Goal: Task Accomplishment & Management: Complete application form

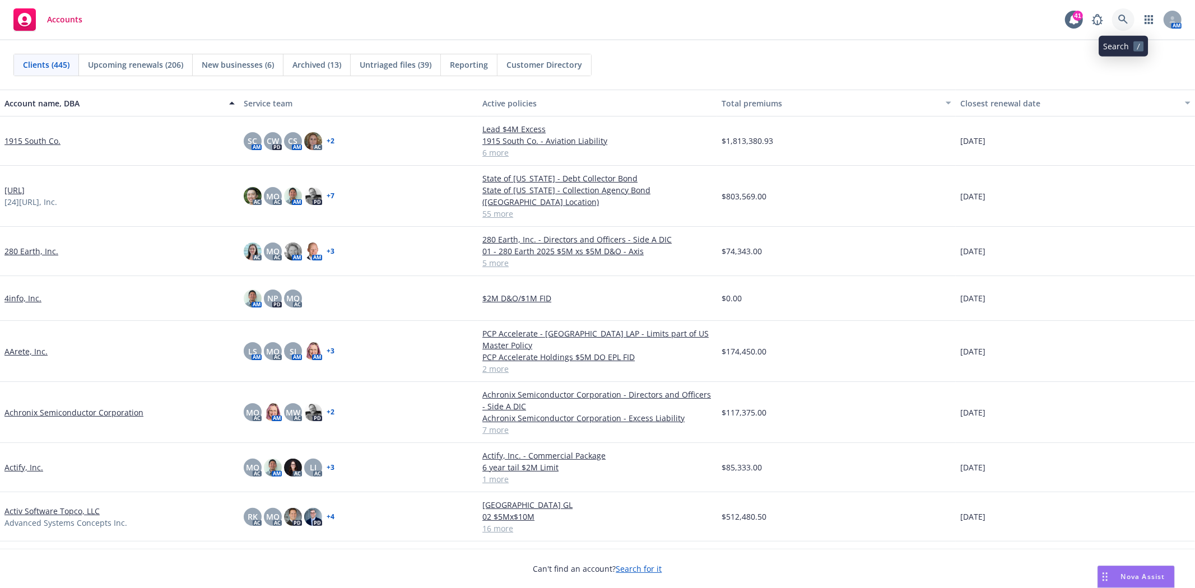
click at [1123, 18] on icon at bounding box center [1123, 20] width 10 height 10
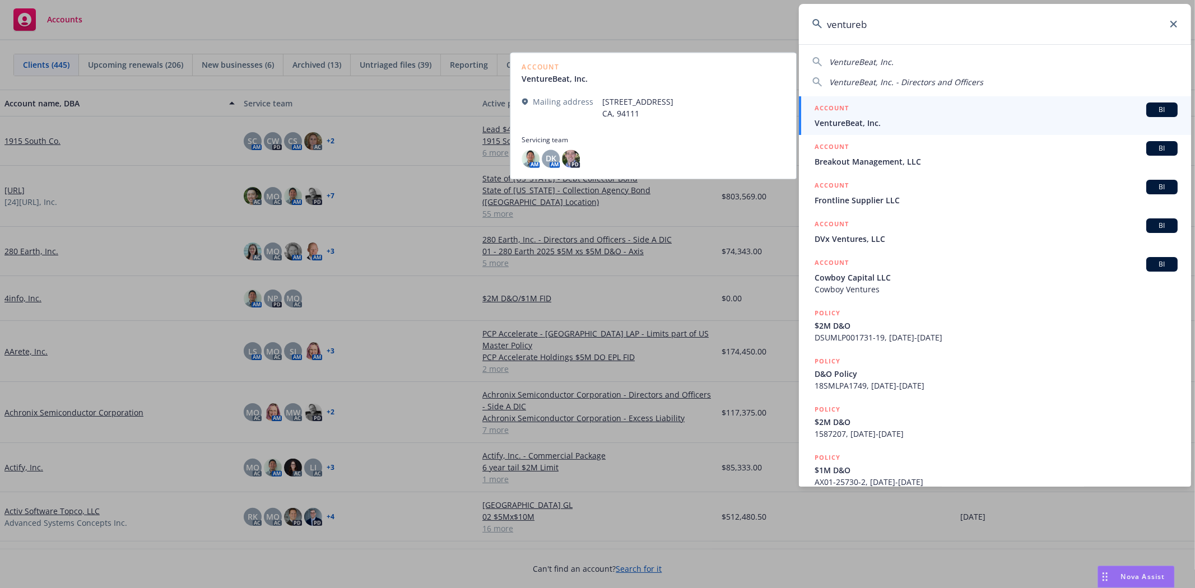
type input "ventureb"
click at [847, 117] on span "VentureBeat, Inc." at bounding box center [995, 123] width 363 height 12
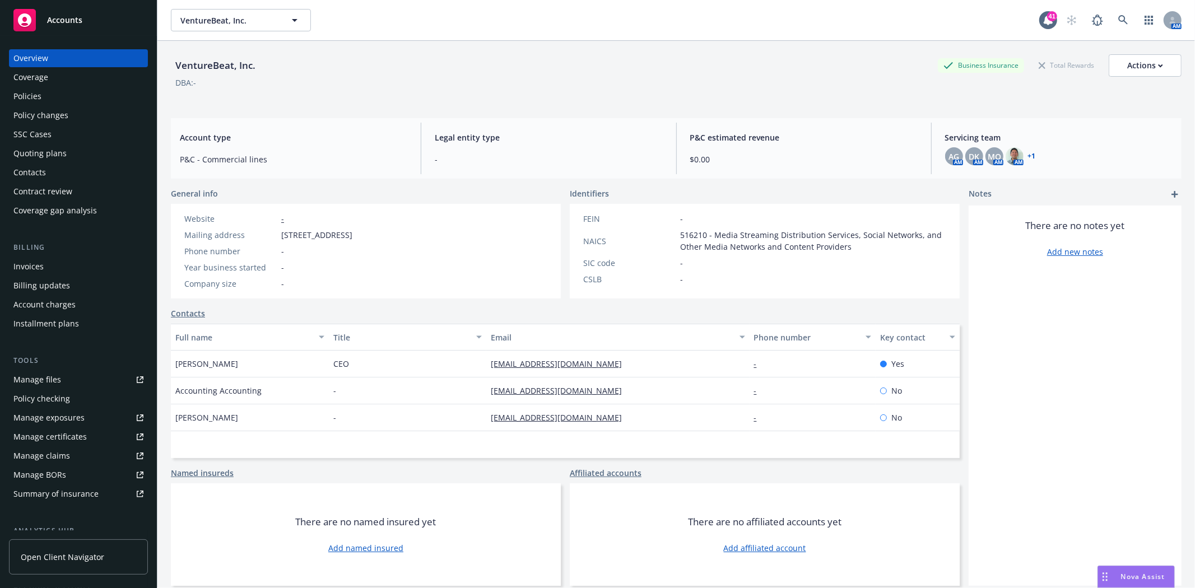
click at [48, 119] on div "Policy changes" at bounding box center [40, 115] width 55 height 18
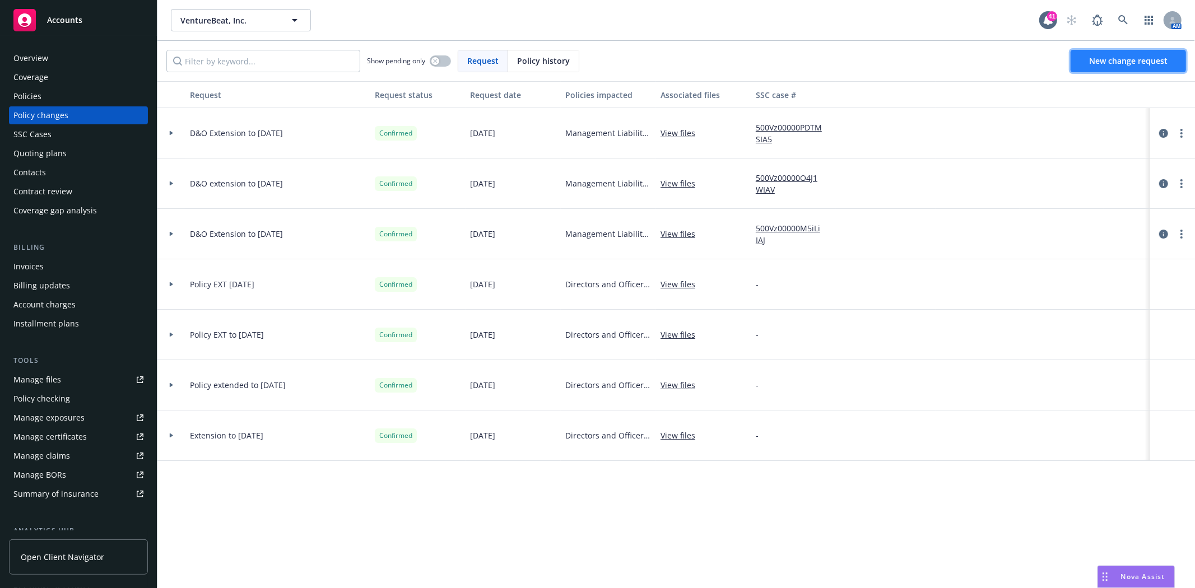
click at [1129, 62] on span "New change request" at bounding box center [1128, 60] width 78 height 11
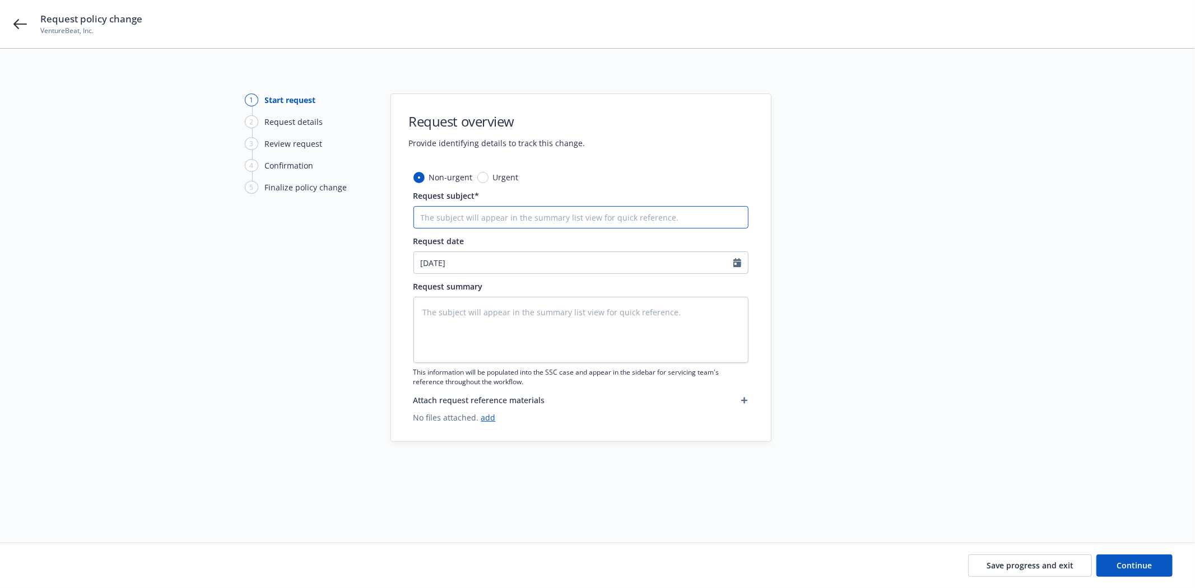
click at [507, 209] on input "Request subject*" at bounding box center [580, 217] width 335 height 22
type textarea "x"
type input "D"
type textarea "x"
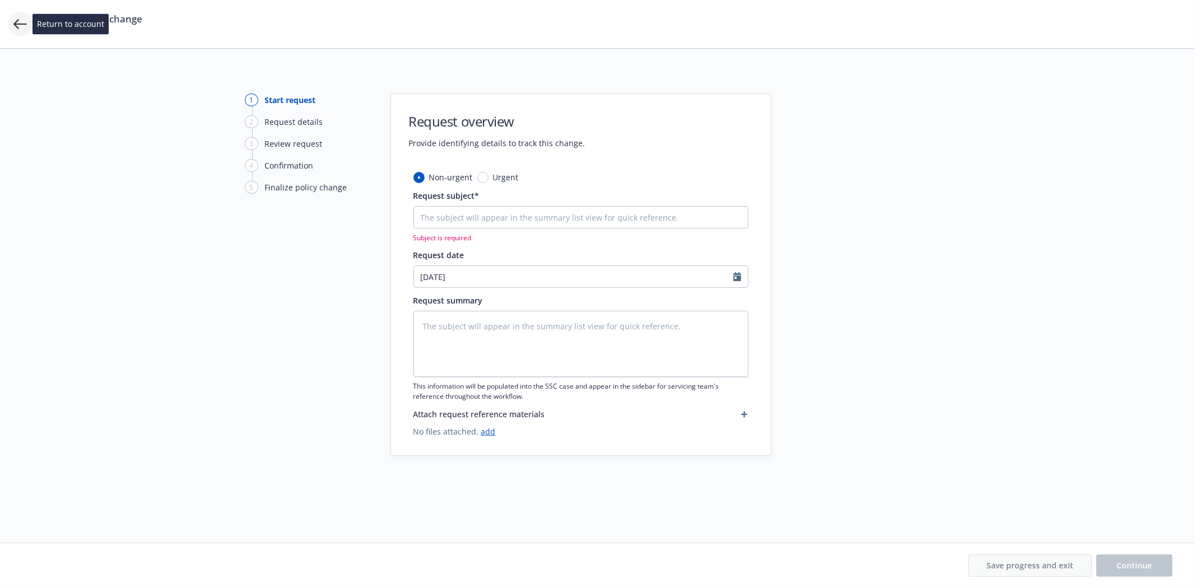
click at [18, 23] on icon at bounding box center [19, 23] width 13 height 13
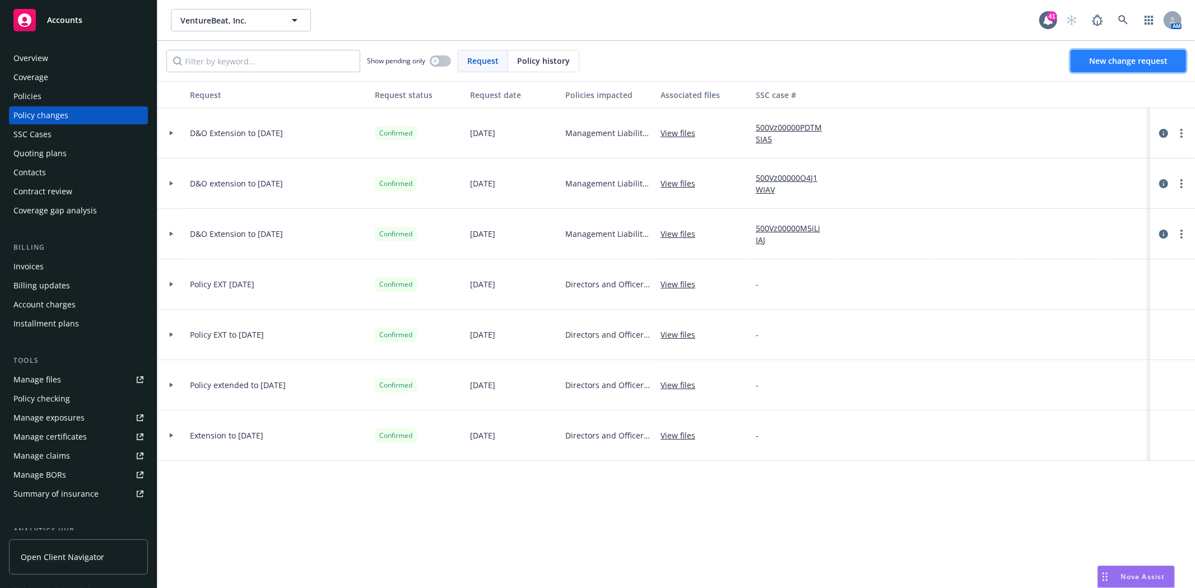
click at [1085, 62] on link "New change request" at bounding box center [1127, 61] width 115 height 22
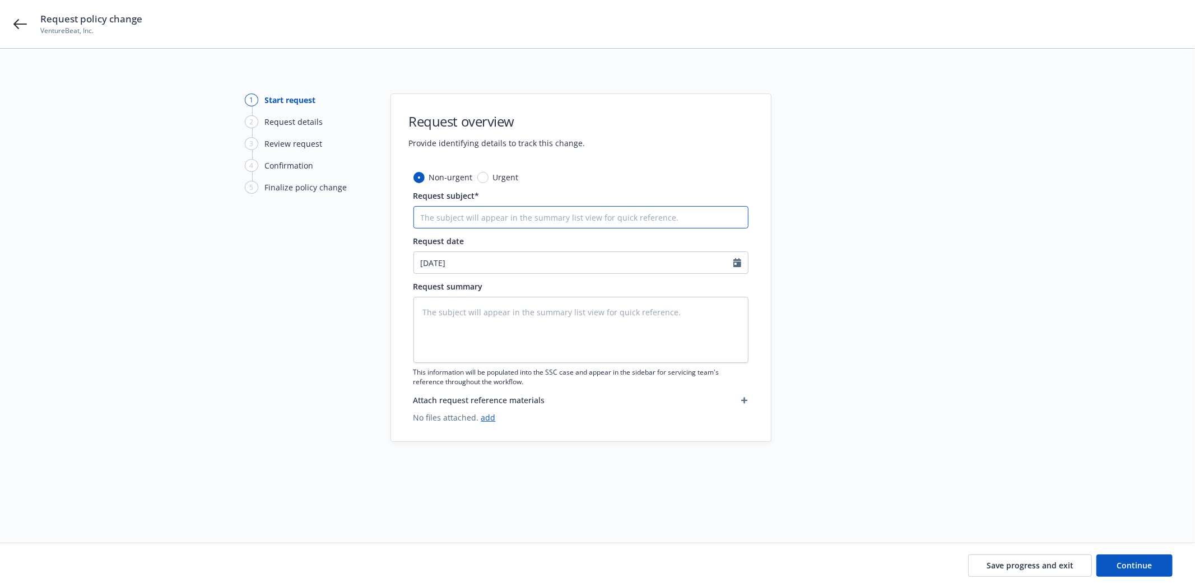
drag, startPoint x: 503, startPoint y: 228, endPoint x: 539, endPoint y: 221, distance: 37.2
click at [527, 221] on input "Request subject*" at bounding box center [580, 217] width 335 height 22
type textarea "x"
type input "D"
type textarea "x"
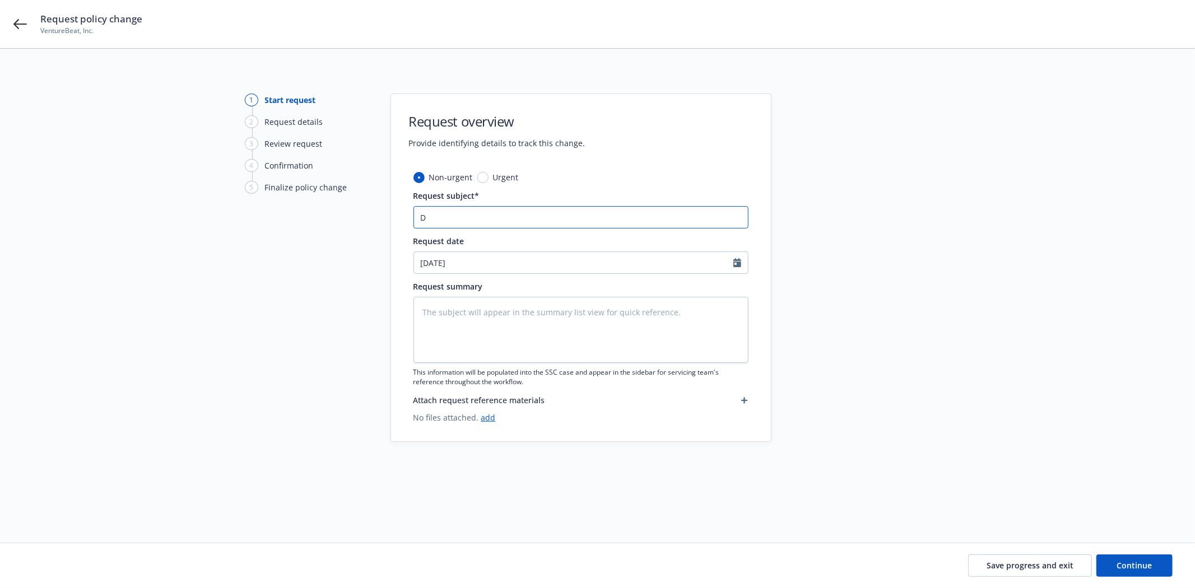
type input "D&"
type textarea "x"
type input "D&O"
type textarea "x"
type input "D&O"
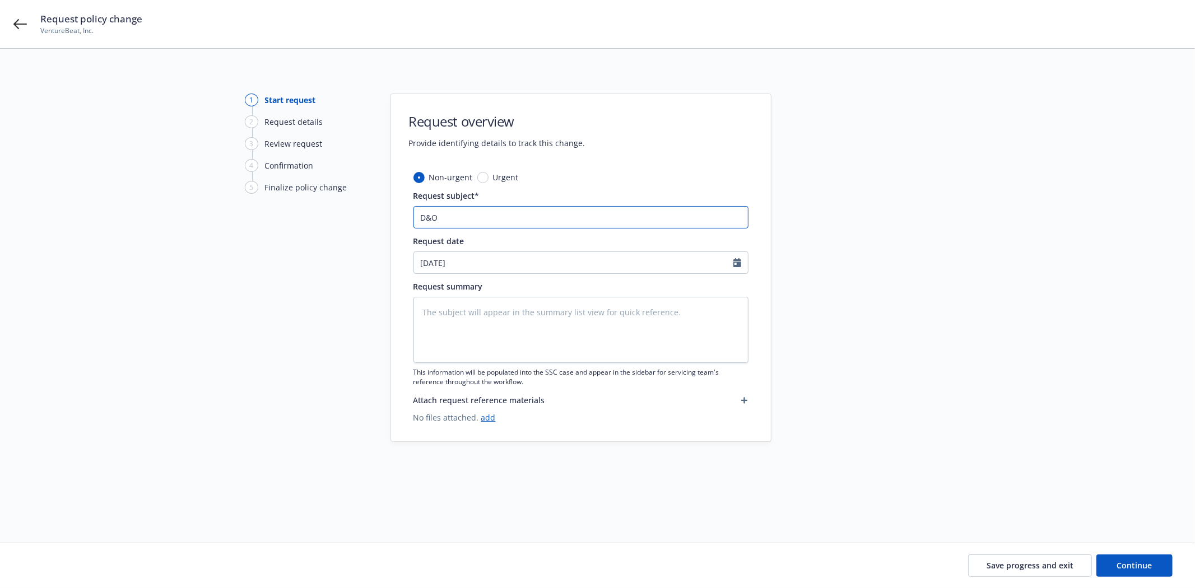
type textarea "x"
type input "D&O E"
type textarea "x"
type input "D&O Ex"
type textarea "x"
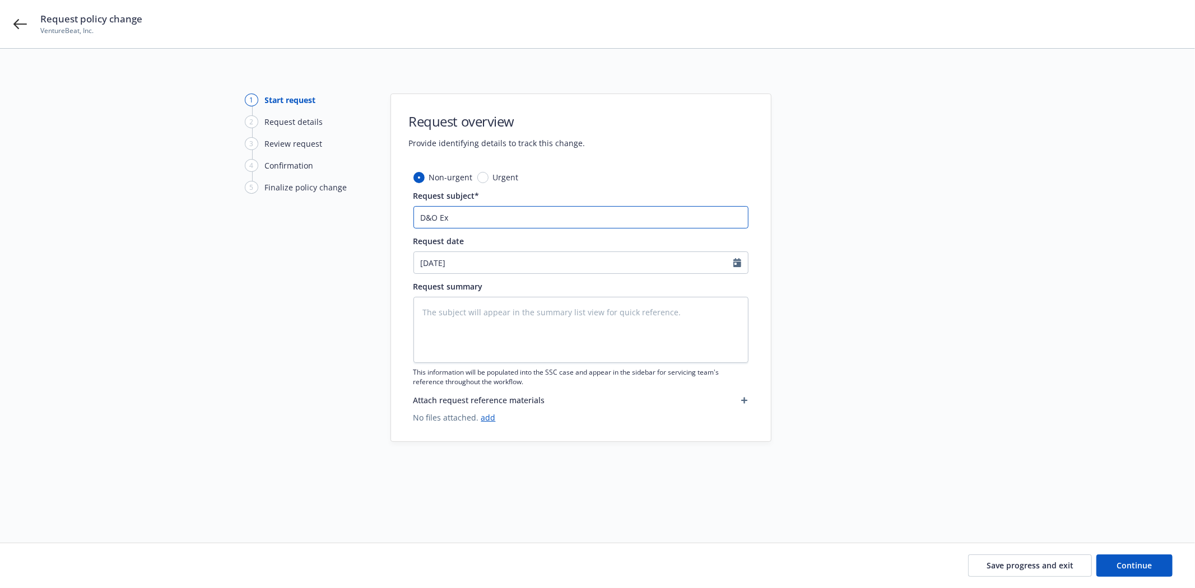
type input "D&O Ext"
type textarea "x"
type input "D&O Exte"
type textarea "x"
type input "D&O Exten"
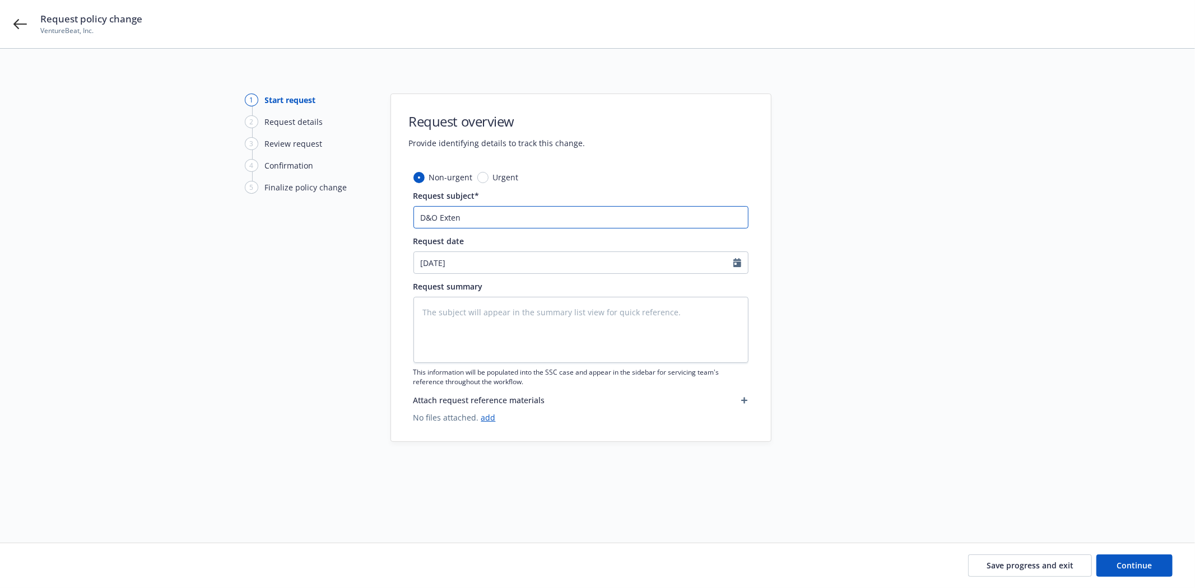
type textarea "x"
type input "D&O Extens"
type textarea "x"
type input "D&O Extensi"
type textarea "x"
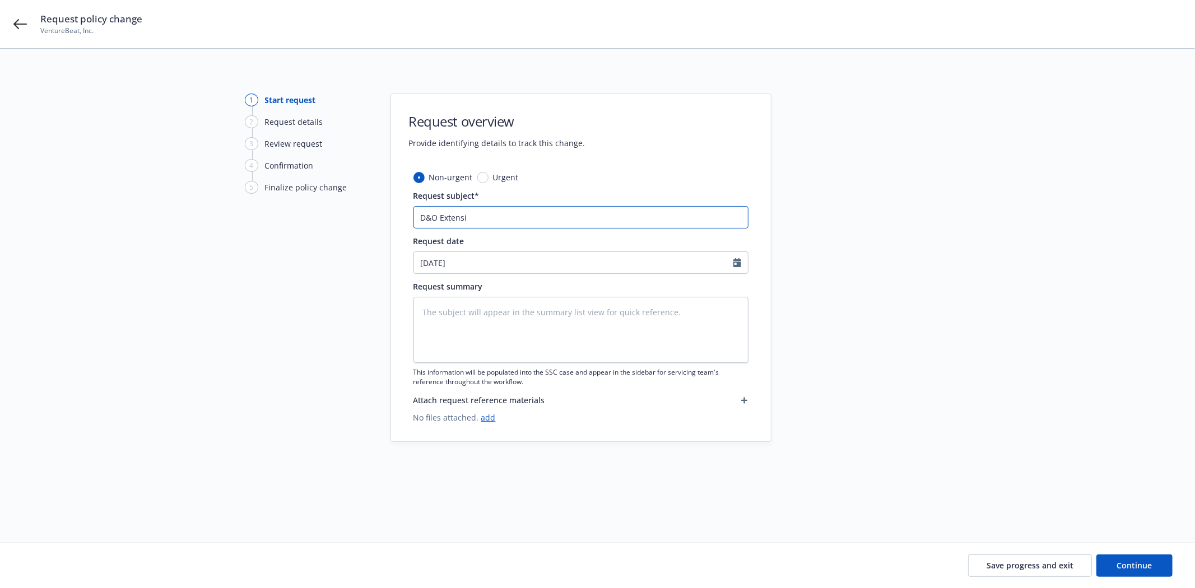
type input "D&O Extensio"
type textarea "x"
type input "D&O Extension"
type textarea "x"
type input "D&O Extension"
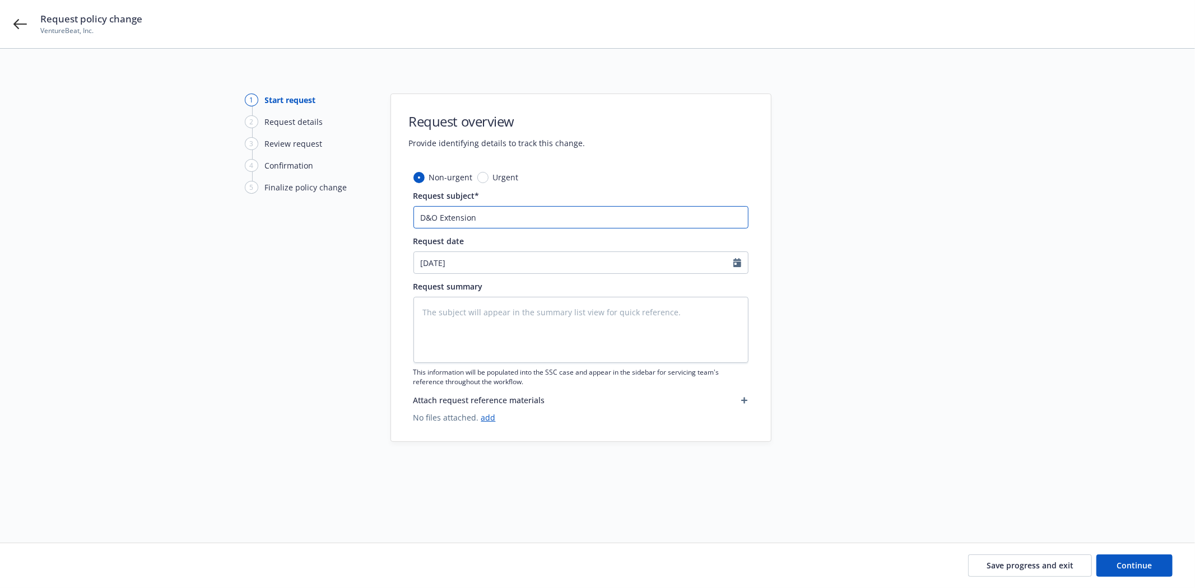
type textarea "x"
type input "D&O Extension t"
type textarea "x"
type input "D&O Extension to"
type textarea "x"
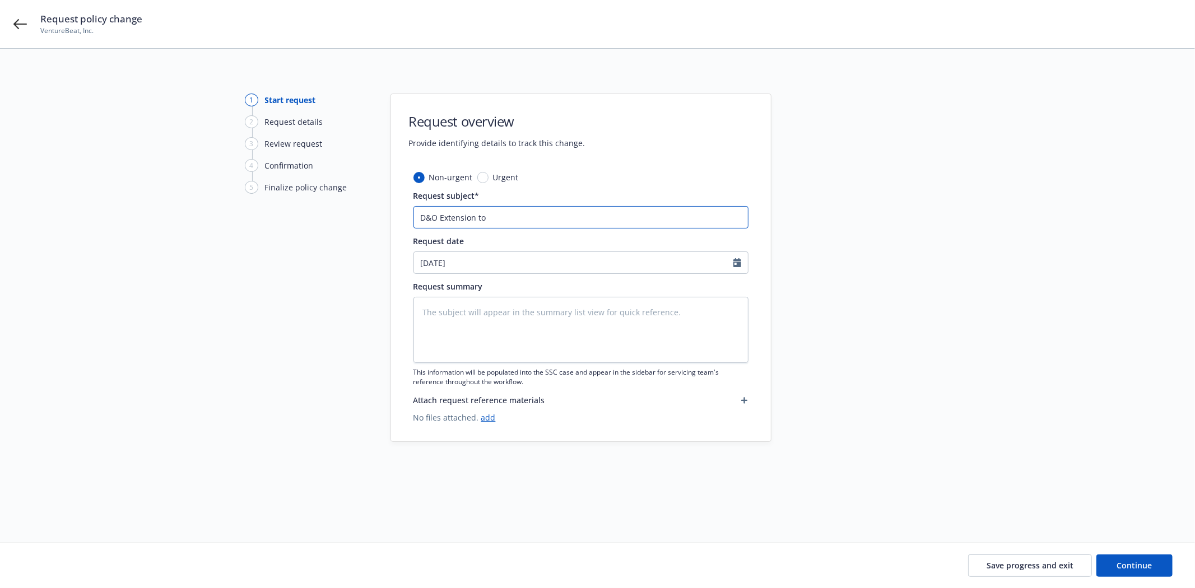
type input "D&O Extension to"
type textarea "x"
type input "D&O Extension to 9"
type textarea "x"
type input "D&O Extension to 9/"
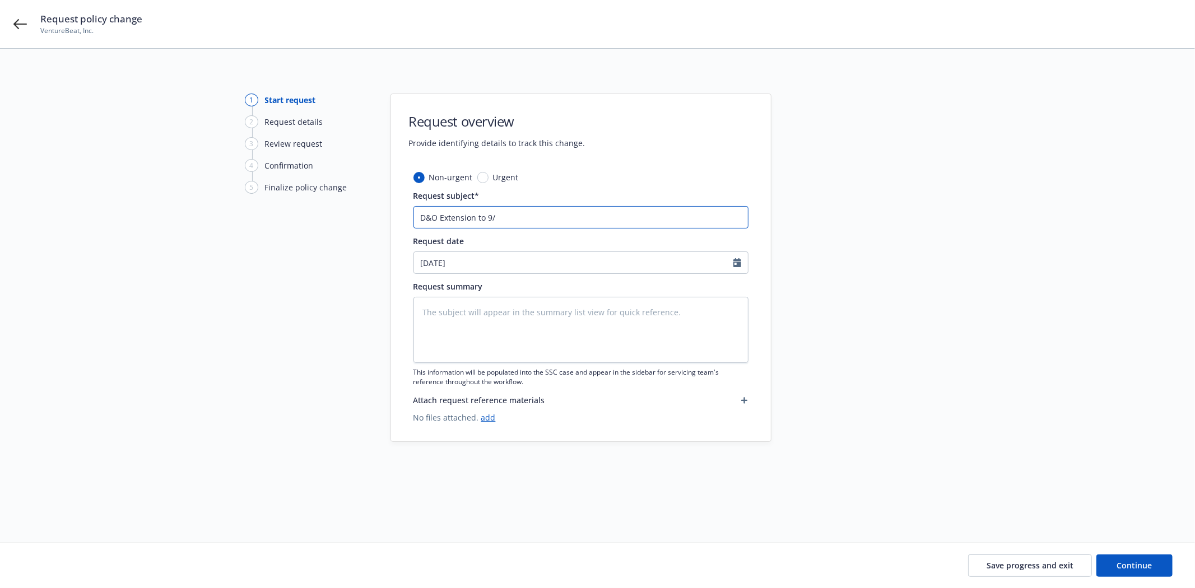
type textarea "x"
type input "D&O Extension to 9/1"
type textarea "x"
type input "D&O Extension to 9/13"
type textarea "x"
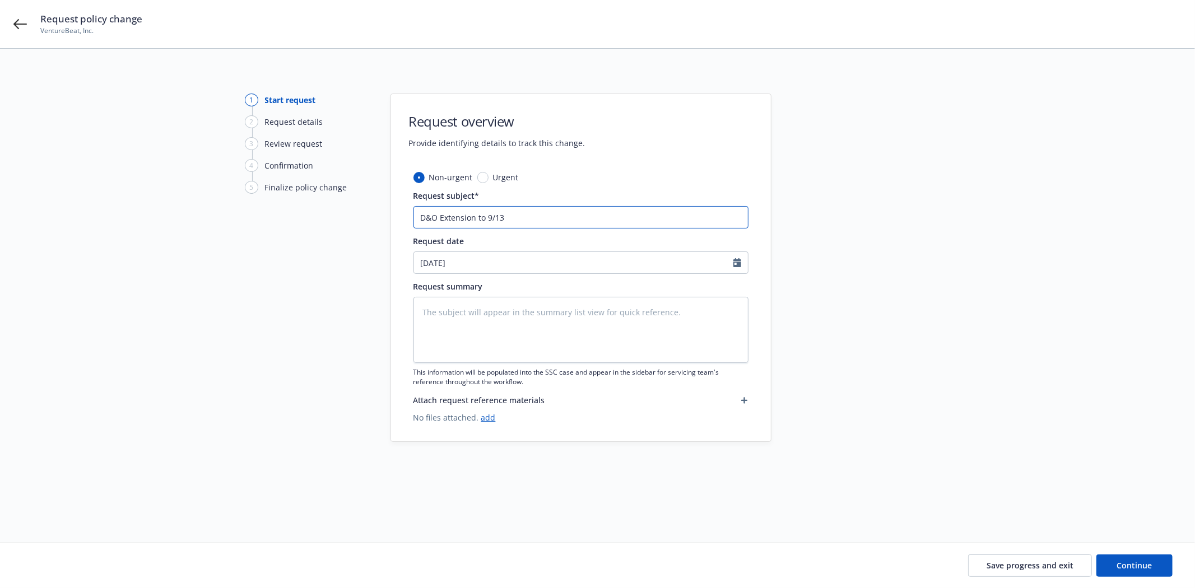
type input "D&O Extension to 9/13/"
type textarea "x"
type input "D&O Extension to 9/13/2"
type textarea "x"
drag, startPoint x: 578, startPoint y: 220, endPoint x: 243, endPoint y: 239, distance: 335.5
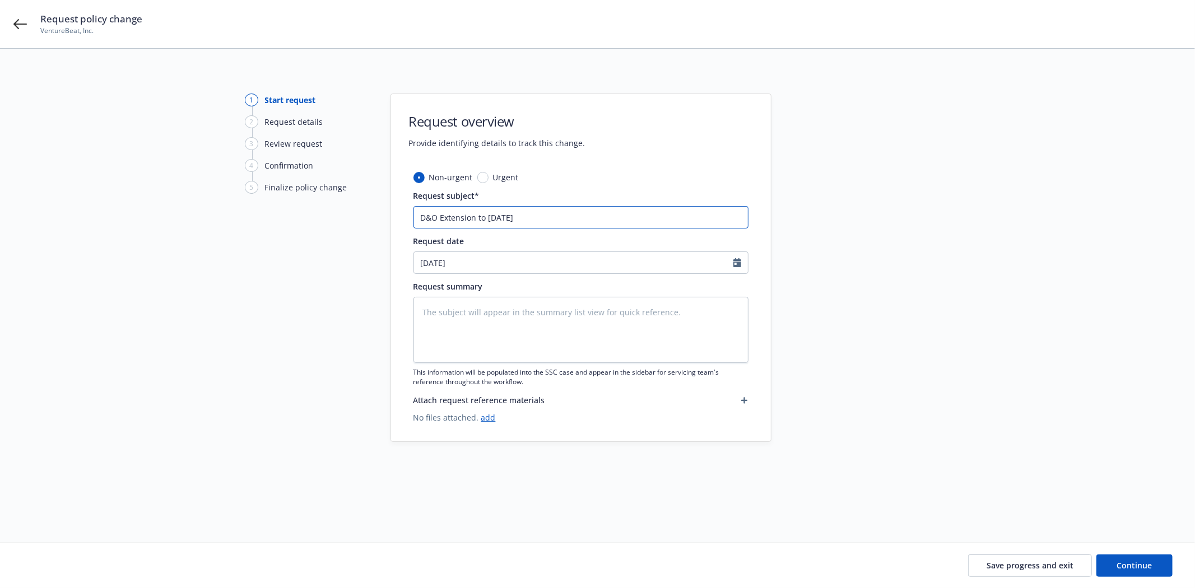
click at [243, 239] on div "1 Start request 2 Request details 3 Review request 4 Confirmation 5 Finalize po…" at bounding box center [597, 282] width 1168 height 377
type input "D&O Extension to [DATE]"
click at [494, 328] on textarea at bounding box center [580, 330] width 335 height 66
paste textarea "D&O Extension to [DATE]"
type textarea "x"
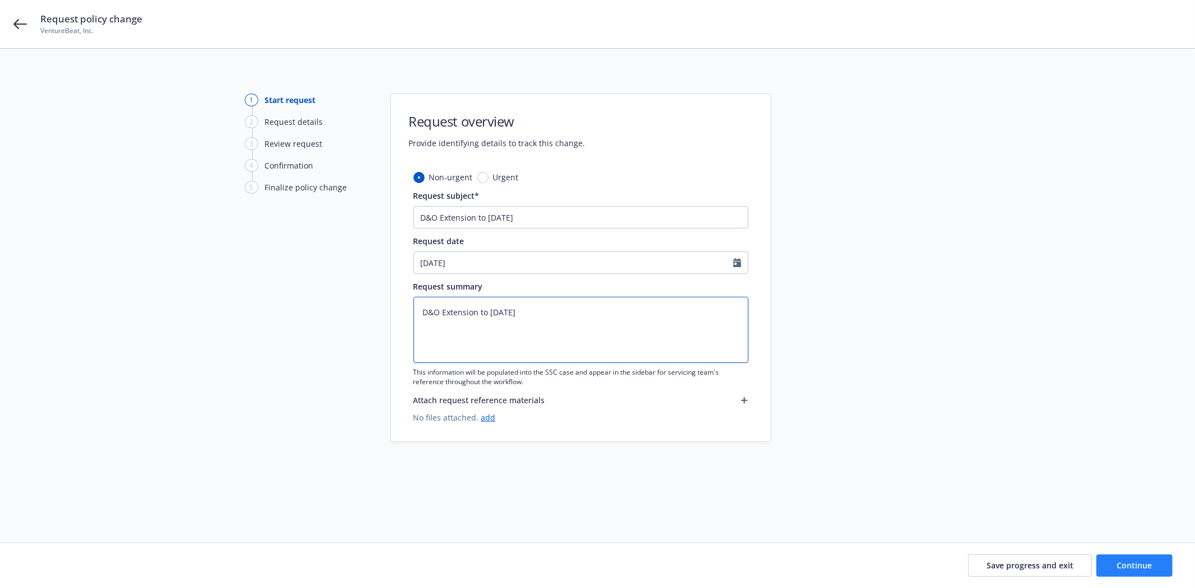
type textarea "D&O Extension to [DATE]"
click at [1129, 556] on button "Continue" at bounding box center [1134, 565] width 76 height 22
type textarea "x"
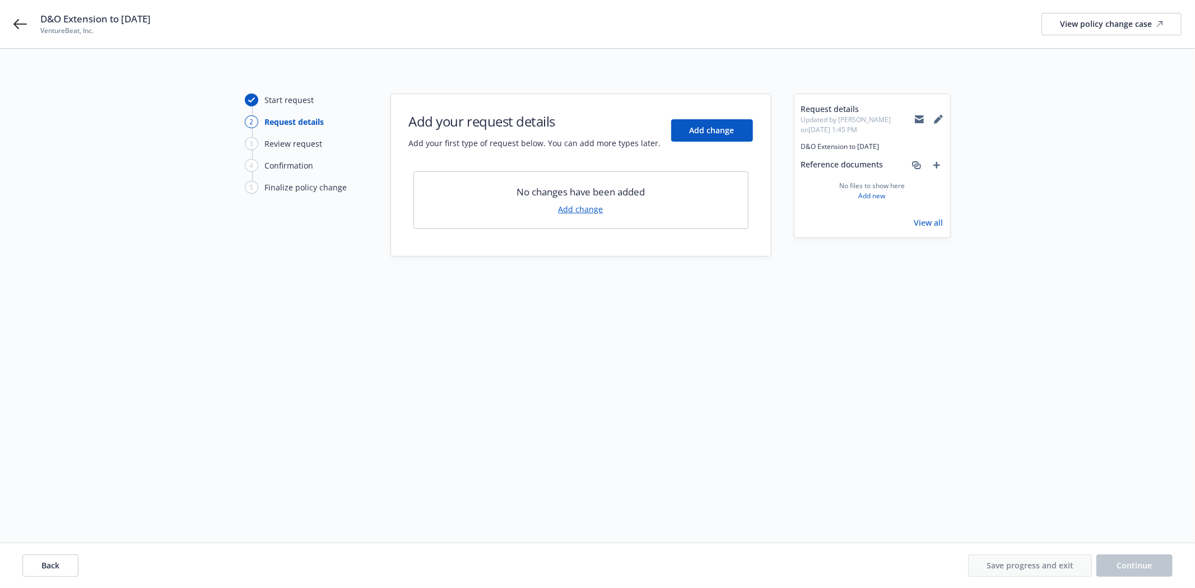
click at [575, 208] on link "Add change" at bounding box center [580, 209] width 45 height 12
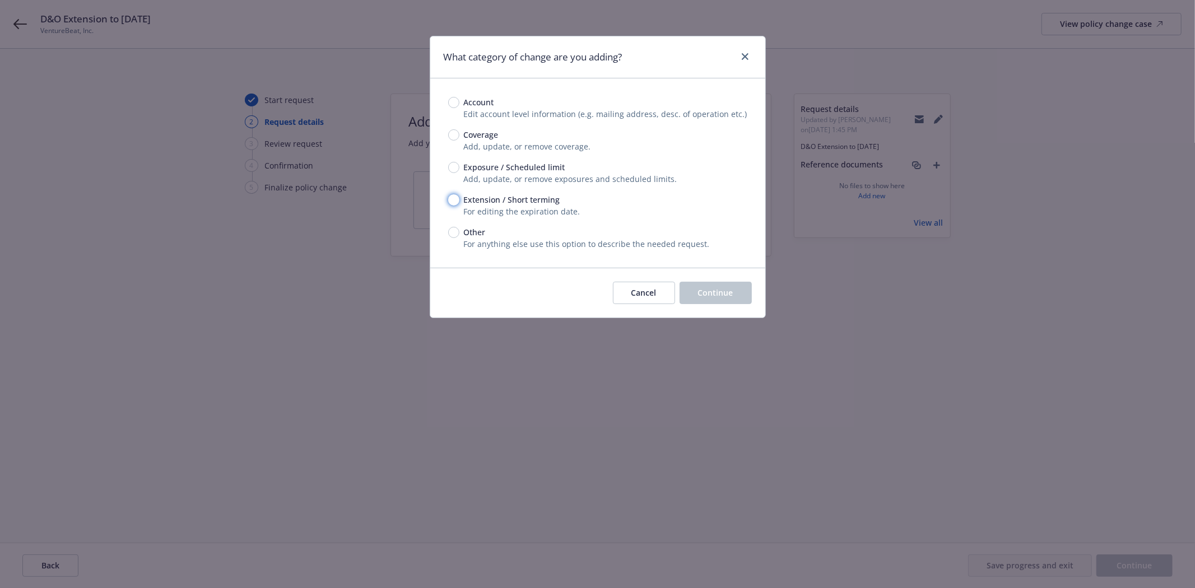
click at [456, 199] on input "Extension / Short terming" at bounding box center [453, 199] width 11 height 11
radio input "true"
click at [725, 293] on span "Continue" at bounding box center [715, 292] width 35 height 11
type textarea "x"
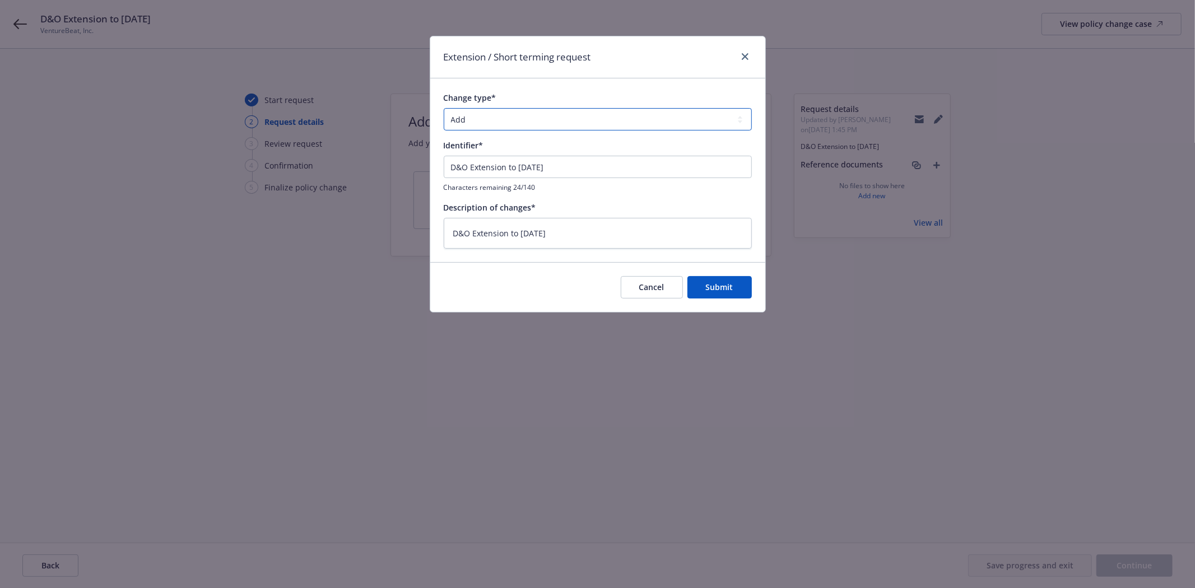
click at [495, 120] on select "Add Audit Change Remove" at bounding box center [598, 119] width 308 height 22
select select "CHANGE"
click at [444, 108] on select "Add Audit Change Remove" at bounding box center [598, 119] width 308 height 22
click at [732, 290] on span "Submit" at bounding box center [719, 287] width 27 height 11
type textarea "x"
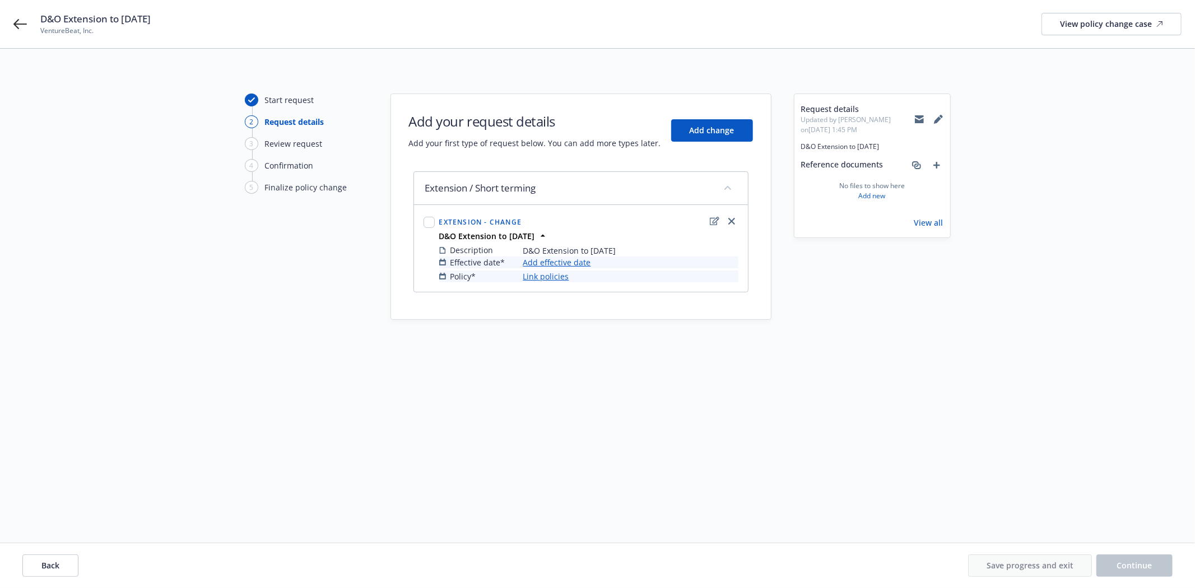
click at [549, 264] on link "Add effective date" at bounding box center [557, 262] width 68 height 12
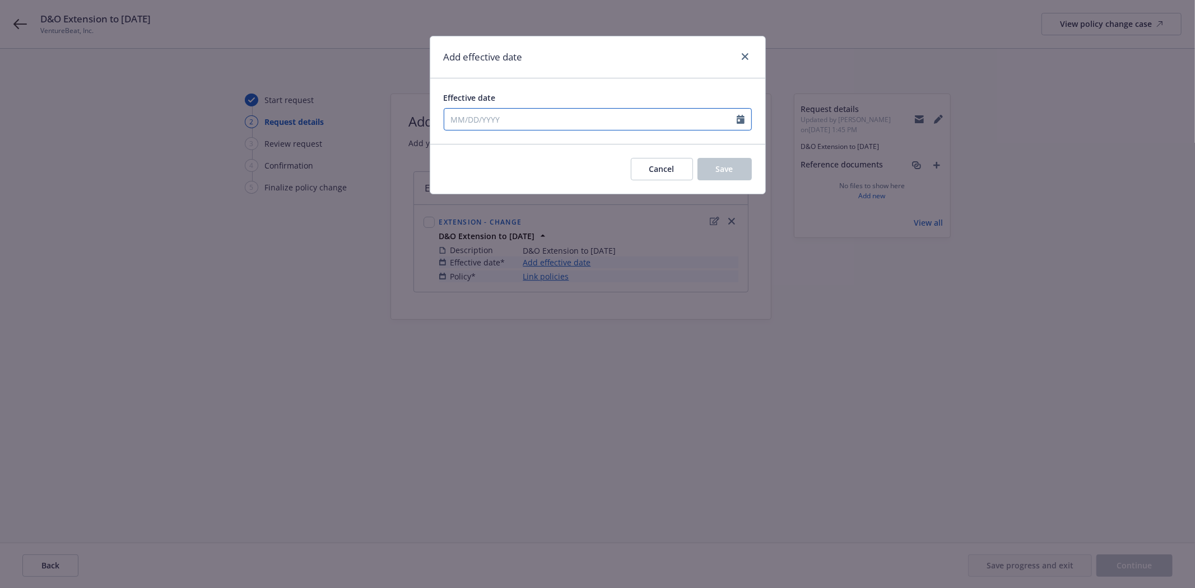
select select "8"
click at [478, 129] on div "January February March April May June July August September October November [D…" at bounding box center [598, 119] width 308 height 22
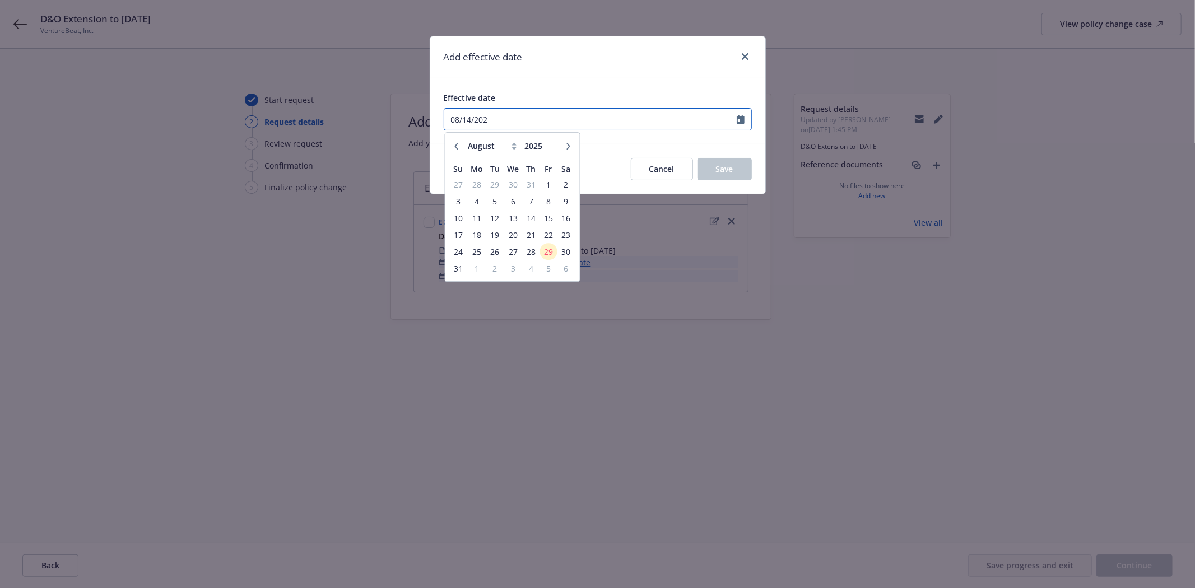
type input "08/14/202"
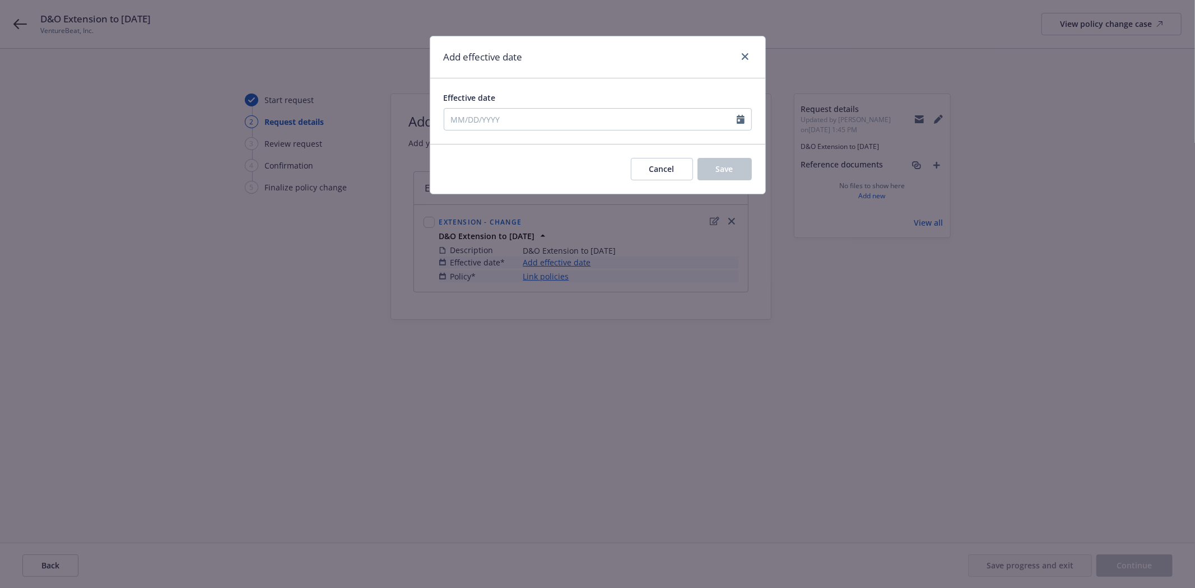
click at [600, 77] on div "Add effective date" at bounding box center [597, 57] width 335 height 42
select select "8"
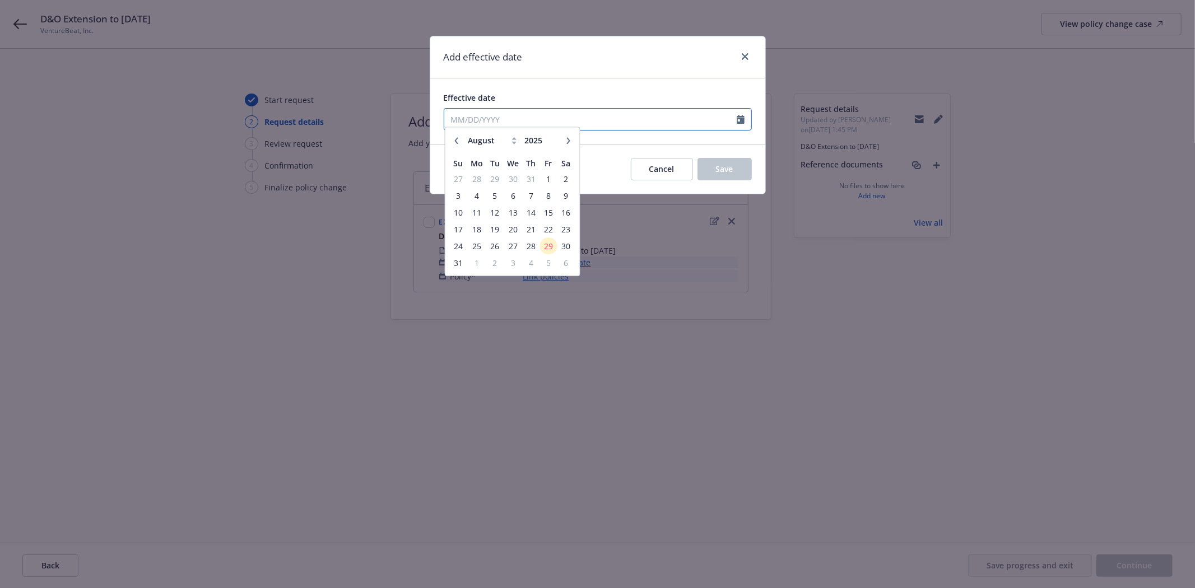
click at [538, 110] on input "Effective date" at bounding box center [590, 119] width 292 height 21
type input "[DATE]"
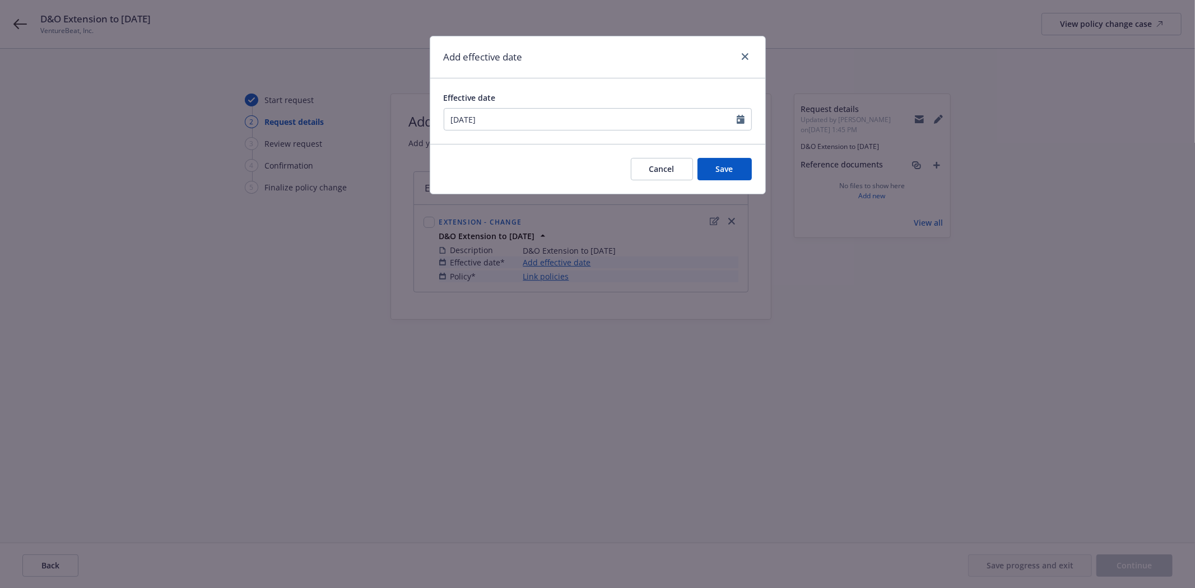
click at [544, 104] on div "Effective date" at bounding box center [598, 98] width 308 height 12
click at [720, 159] on button "Save" at bounding box center [724, 169] width 54 height 22
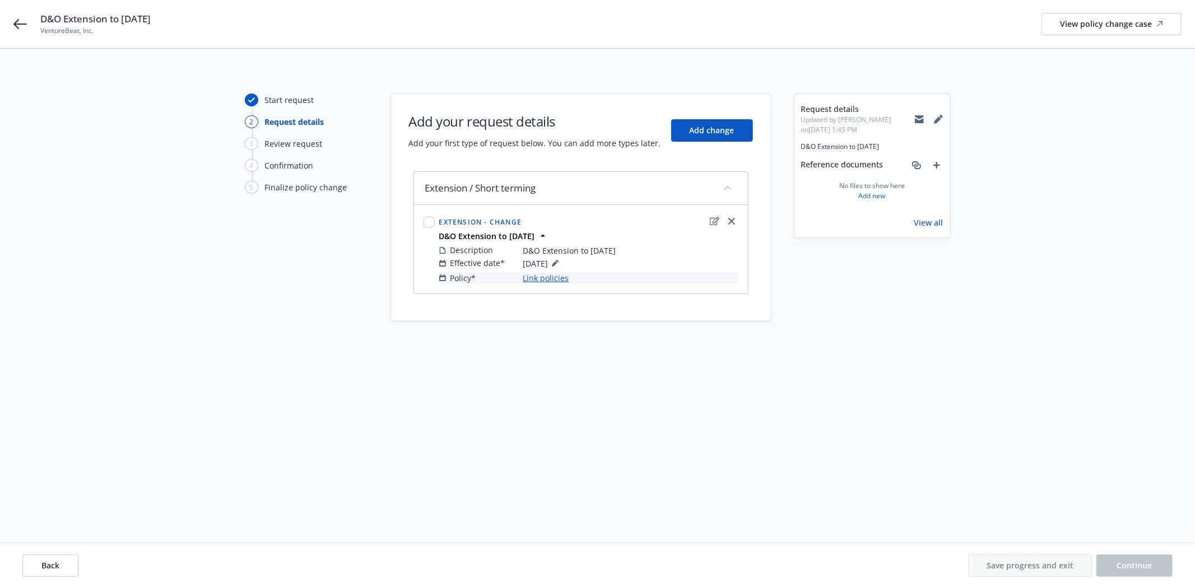
click at [542, 279] on link "Link policies" at bounding box center [546, 278] width 46 height 12
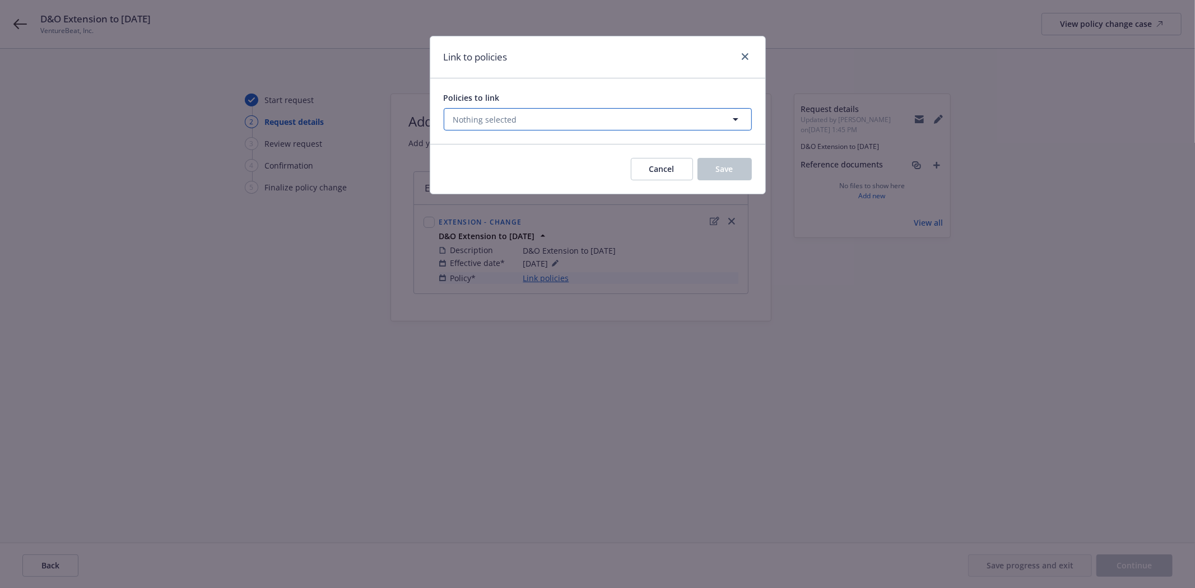
click at [499, 125] on button "Nothing selected" at bounding box center [598, 119] width 308 height 22
select select "ACTIVE"
click at [715, 146] on select "All Active Upcoming Expired Cancelled" at bounding box center [696, 147] width 64 height 18
select select
click at [664, 138] on select "All Active Upcoming Expired Cancelled" at bounding box center [696, 147] width 64 height 18
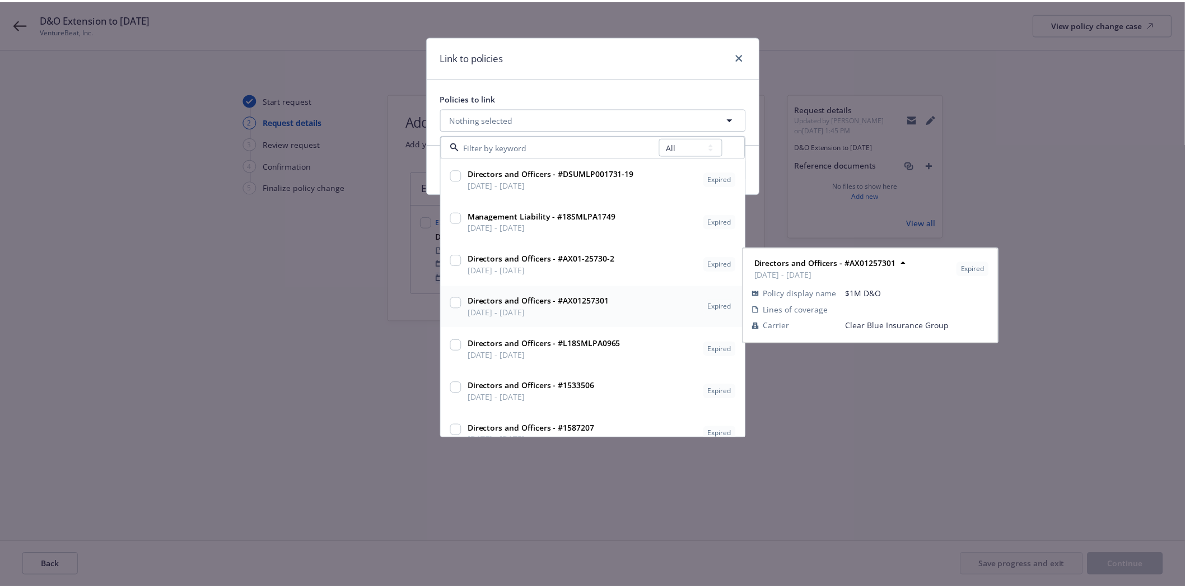
scroll to position [18, 0]
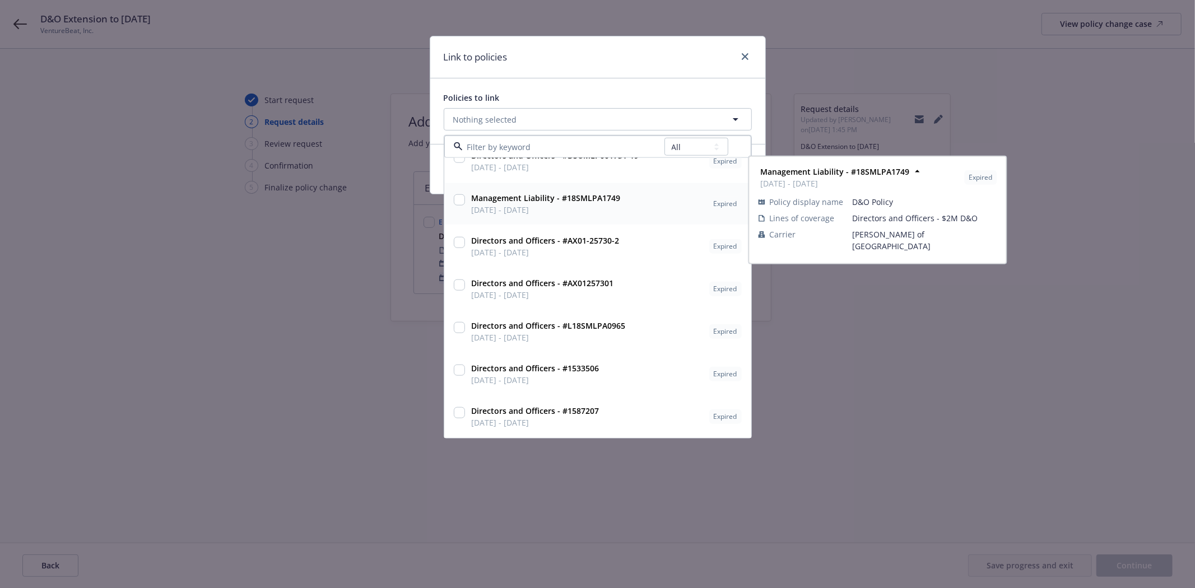
click at [458, 202] on input "checkbox" at bounding box center [459, 199] width 11 height 11
checkbox input "true"
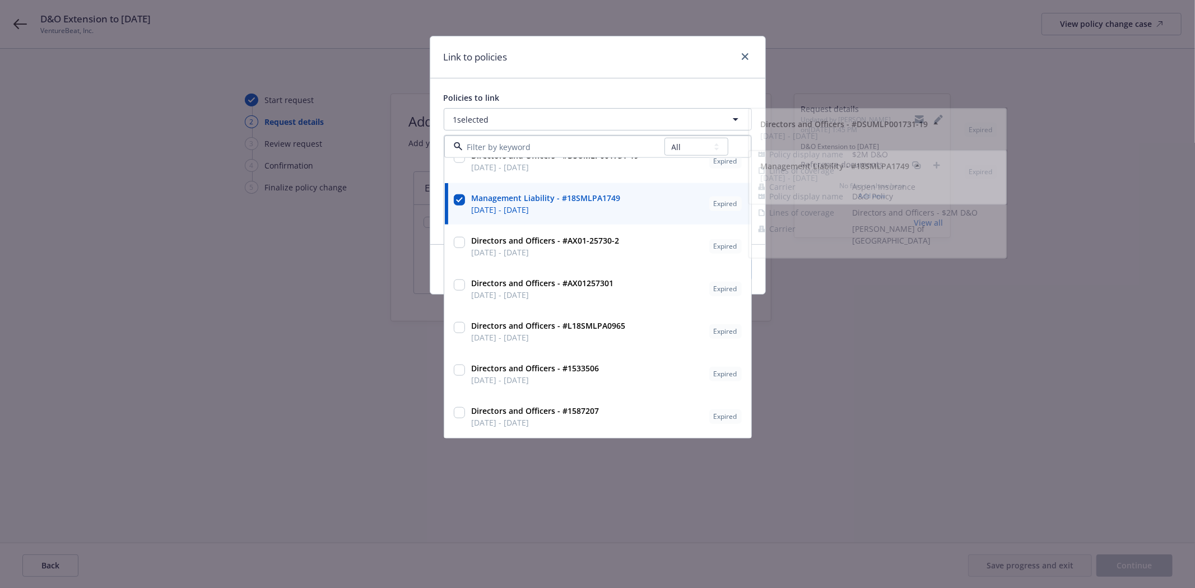
click at [578, 60] on div "Link to policies" at bounding box center [597, 57] width 335 height 42
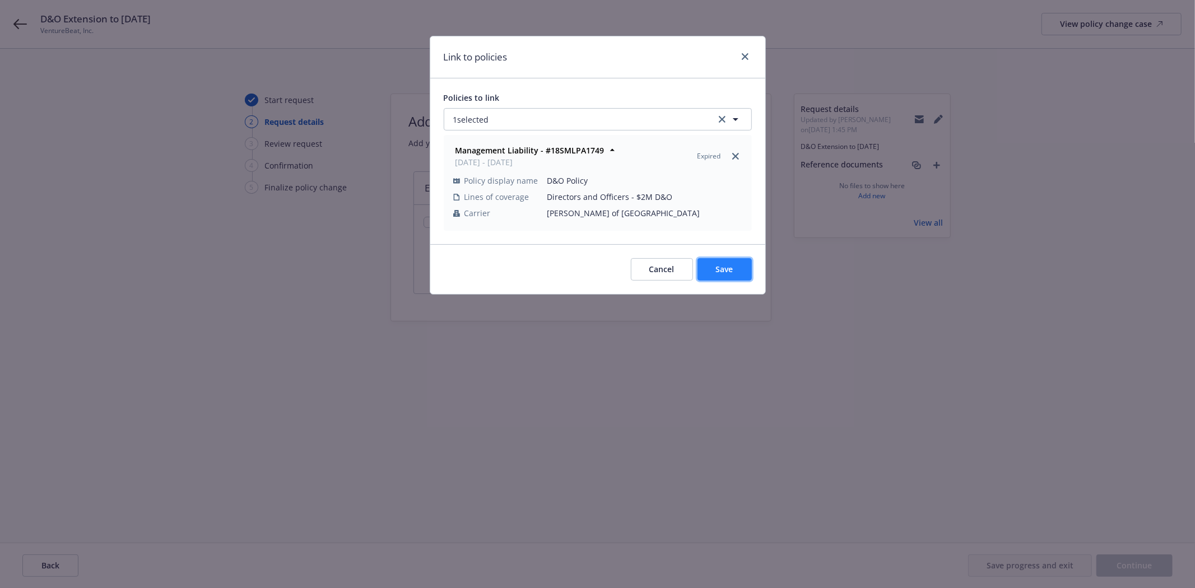
click at [740, 263] on button "Save" at bounding box center [724, 269] width 54 height 22
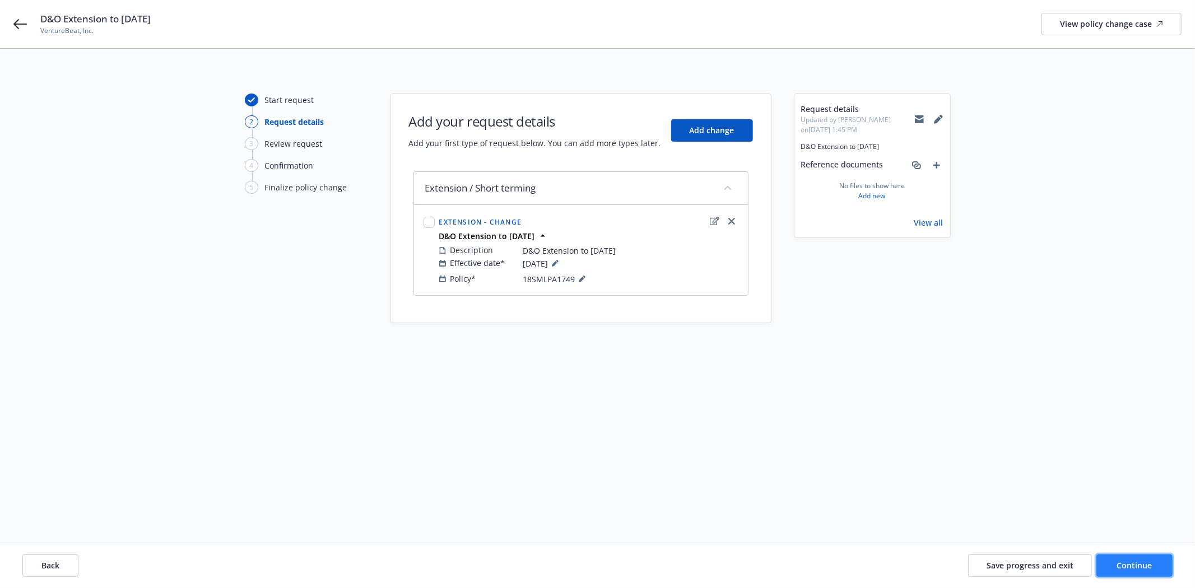
click at [1140, 563] on span "Continue" at bounding box center [1134, 565] width 35 height 11
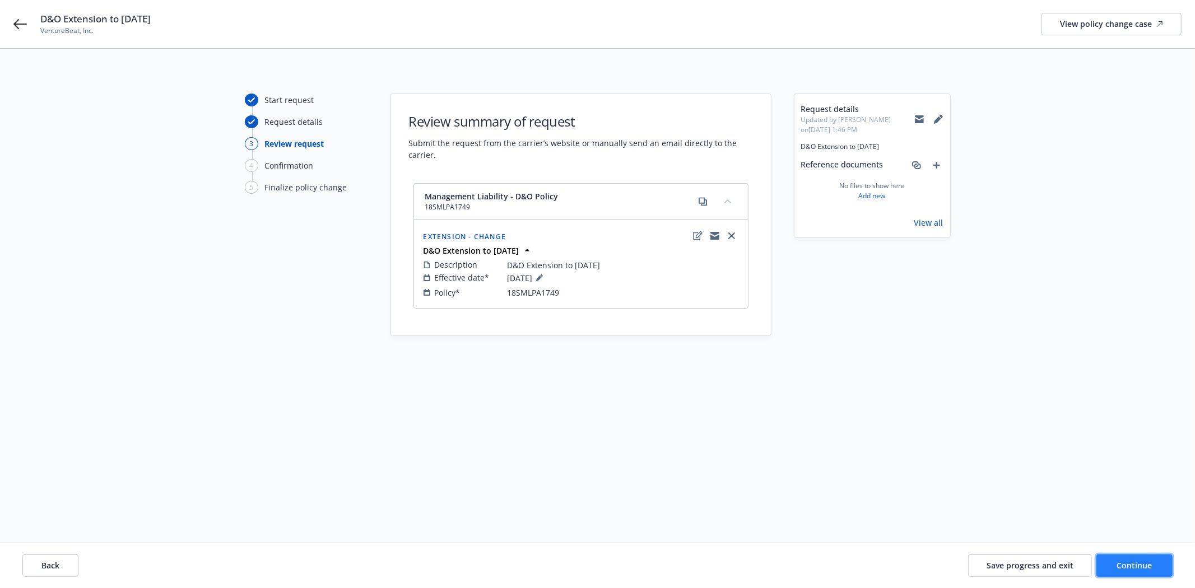
click at [1123, 568] on span "Continue" at bounding box center [1134, 565] width 35 height 11
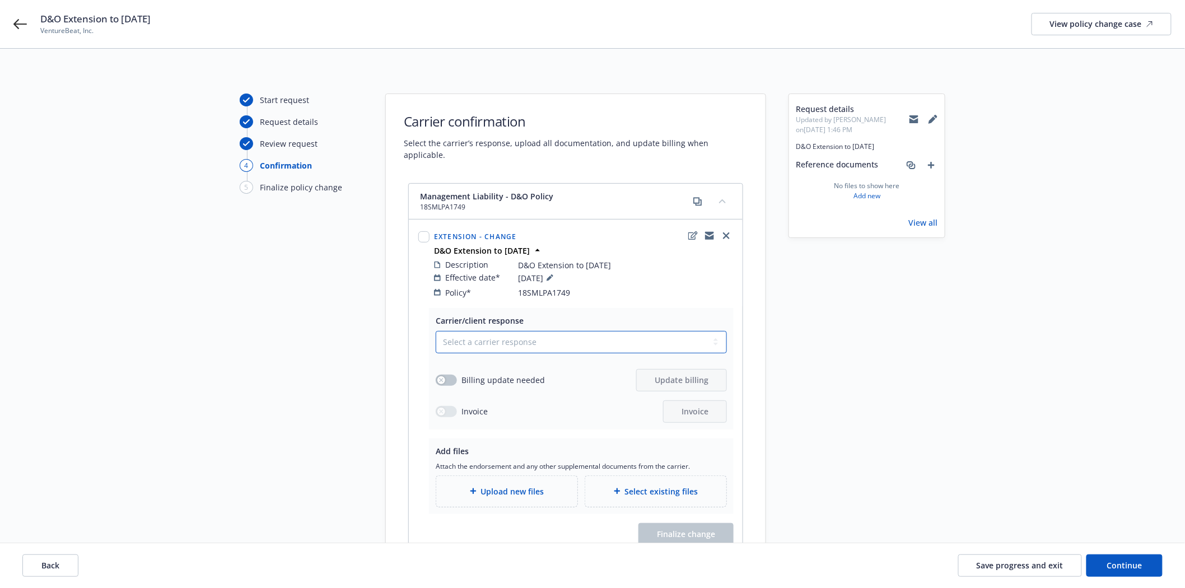
click at [571, 338] on select "Select a carrier response Accepted Accepted with revision No endorsement needed…" at bounding box center [581, 342] width 291 height 22
select select "ACCEPTED"
click at [436, 331] on select "Select a carrier response Accepted Accepted with revision No endorsement needed…" at bounding box center [581, 342] width 291 height 22
click at [452, 375] on button "button" at bounding box center [446, 380] width 21 height 11
click at [685, 375] on span "Update billing" at bounding box center [682, 380] width 54 height 11
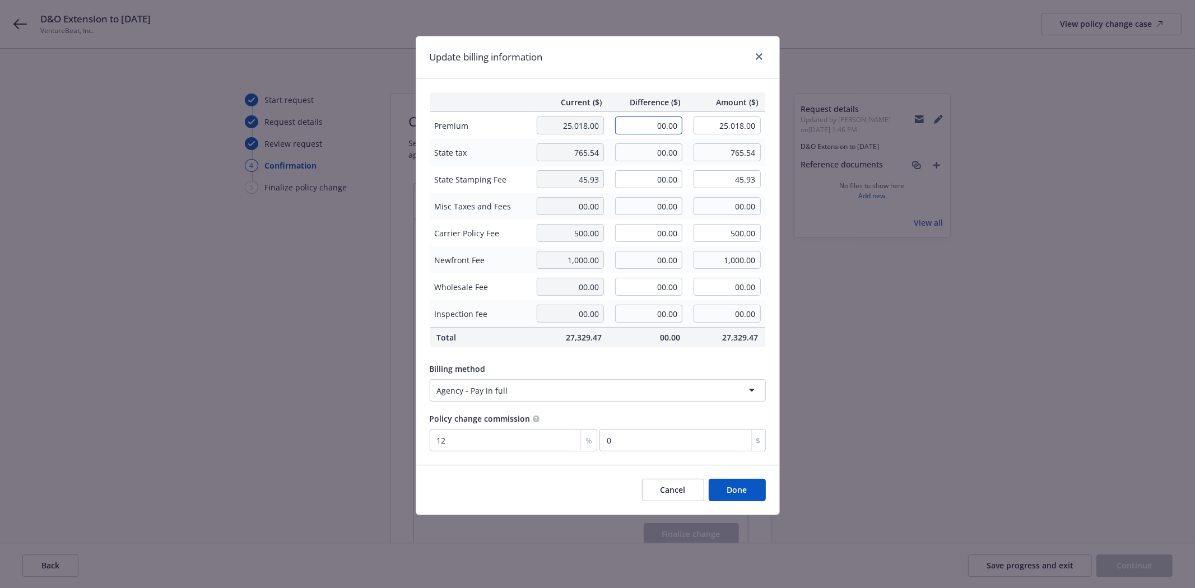
click at [661, 131] on input "00.00" at bounding box center [648, 125] width 67 height 18
type input "1,650.00"
type input "26,668.00"
type input "198"
click at [665, 149] on input "00.00" at bounding box center [648, 152] width 67 height 18
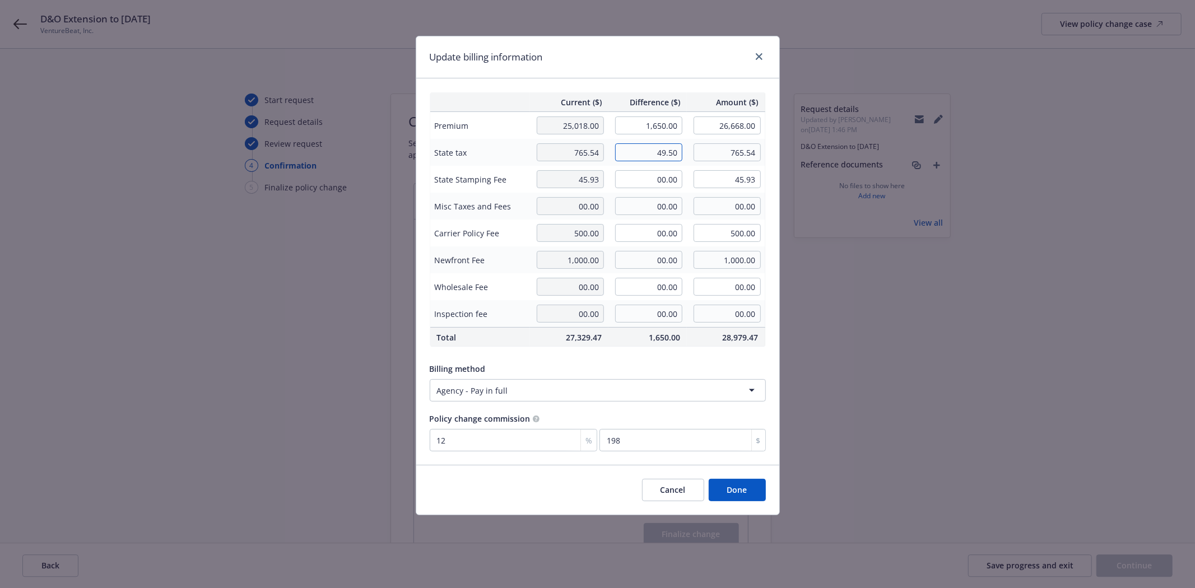
type input "49.50"
type input "815.04"
click at [668, 180] on input "00.00" at bounding box center [648, 179] width 67 height 18
type input "2.97"
type input "48.90"
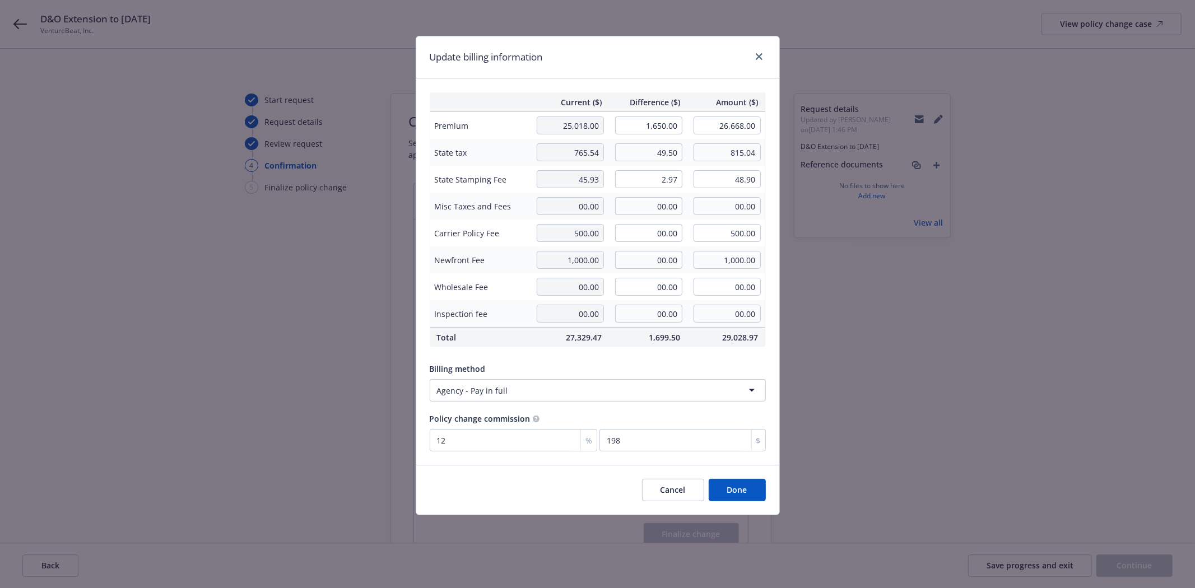
click at [743, 489] on button "Done" at bounding box center [736, 490] width 57 height 22
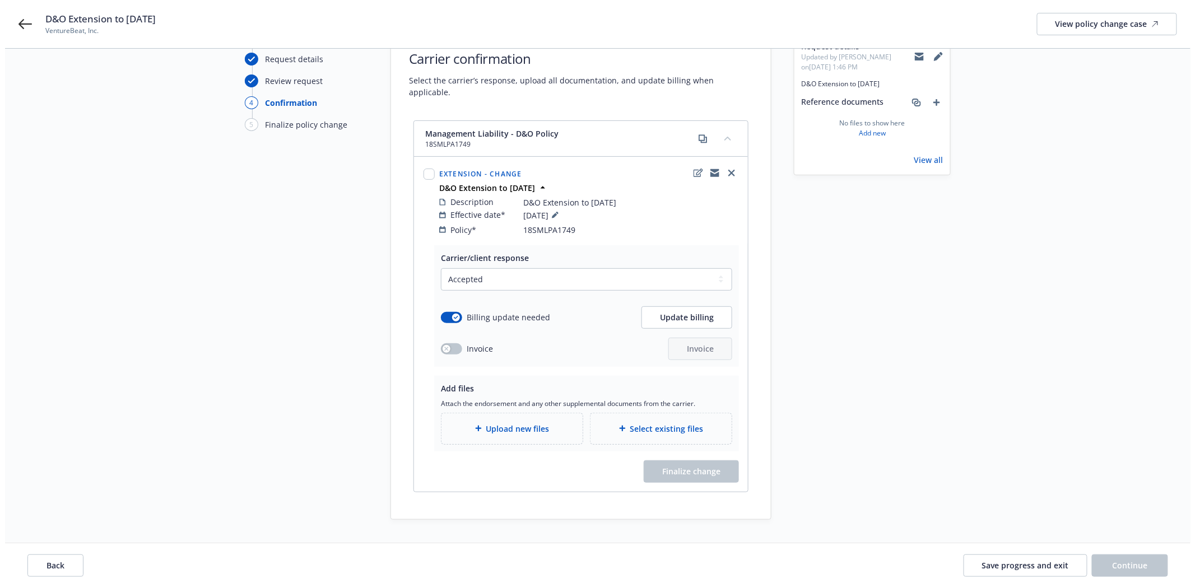
scroll to position [101, 0]
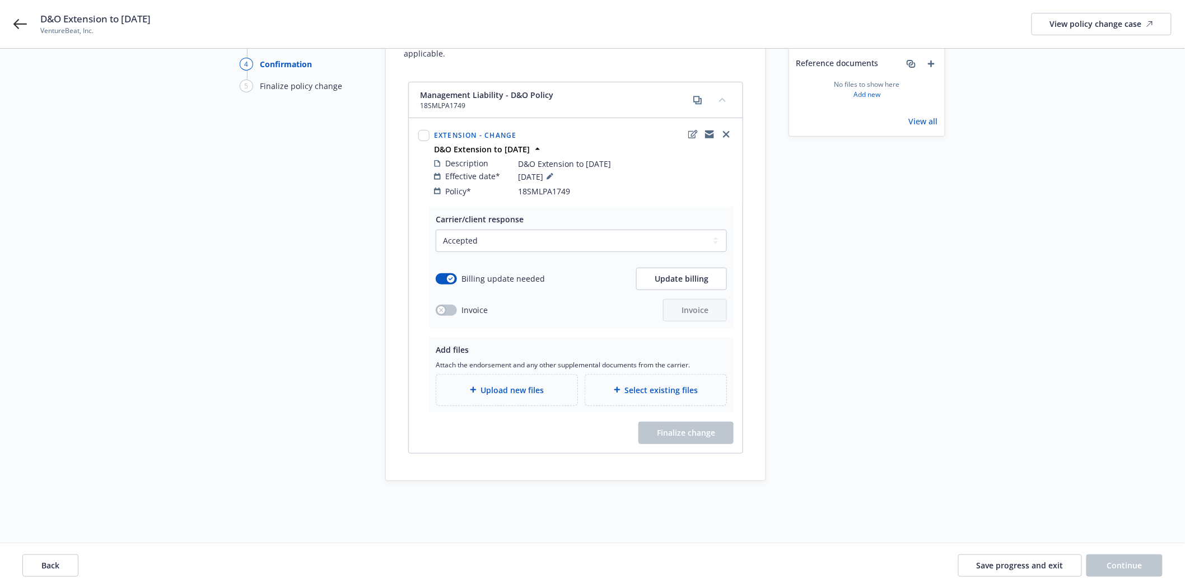
click at [477, 386] on icon at bounding box center [473, 389] width 7 height 7
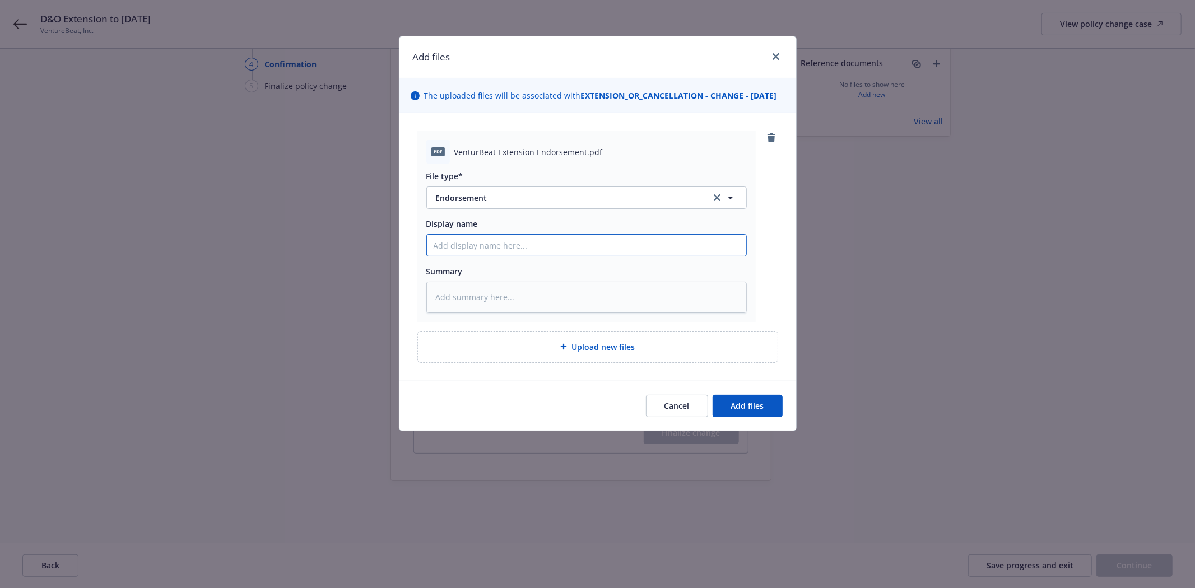
click at [462, 256] on input "Display name" at bounding box center [586, 245] width 319 height 21
paste input "D&O Extension to [DATE]"
type textarea "x"
type input "D&O Extension to [DATE]"
type textarea "x"
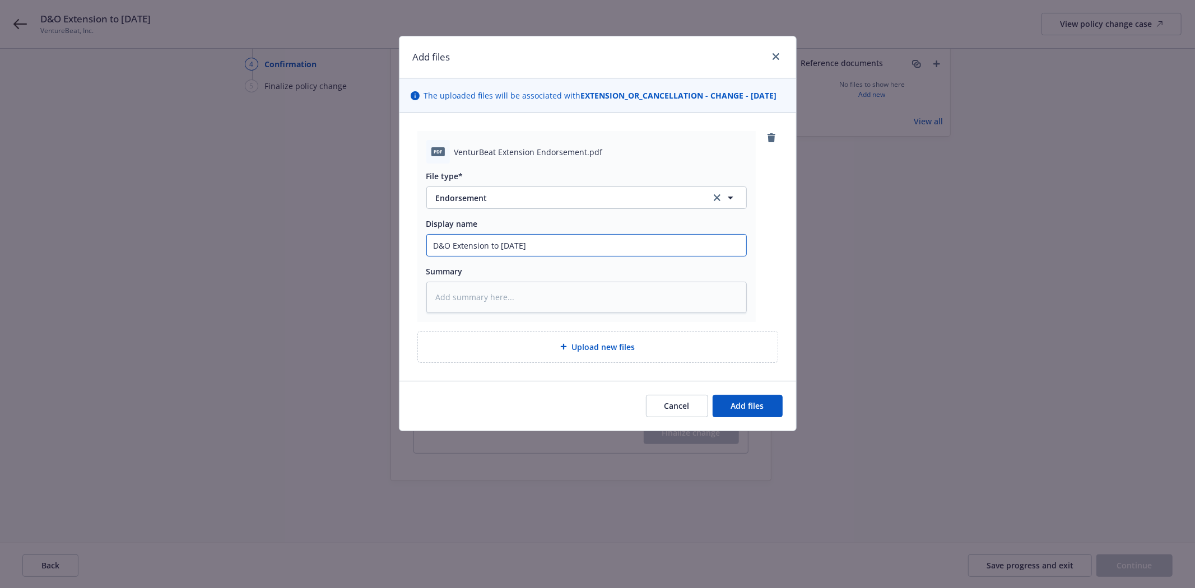
type input "D&O Extension to [DATE]"
type textarea "x"
type input "D&O Extension to [DATE] E"
type textarea "x"
type input "D&O Extension to [DATE] En"
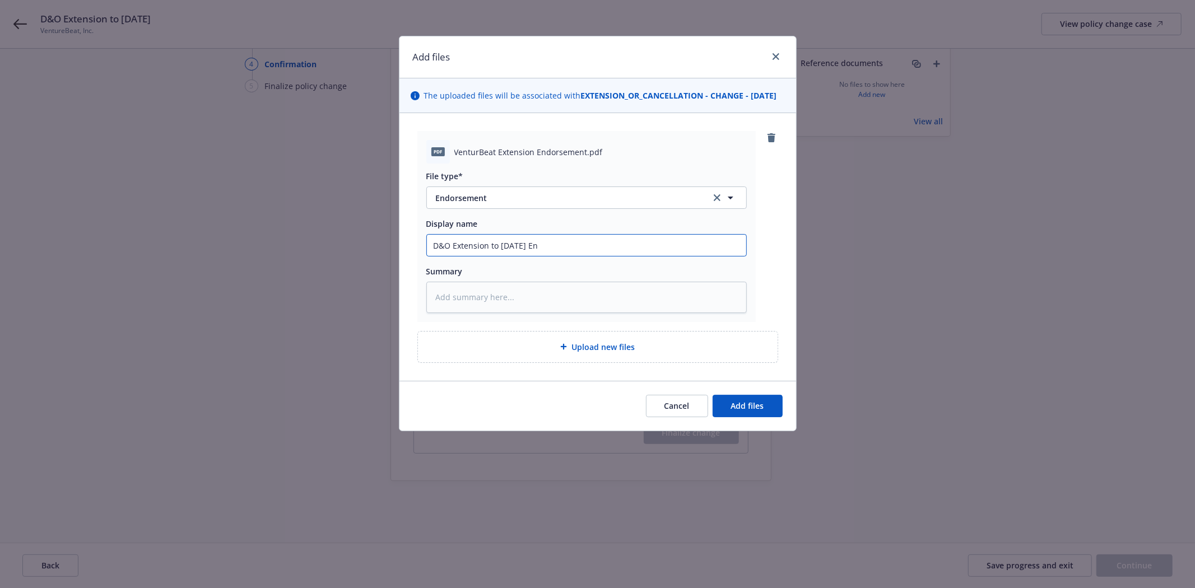
type textarea "x"
type input "D&O Extension to [DATE] End"
type textarea "x"
type input "D&O Extension to [DATE] Endo"
type textarea "x"
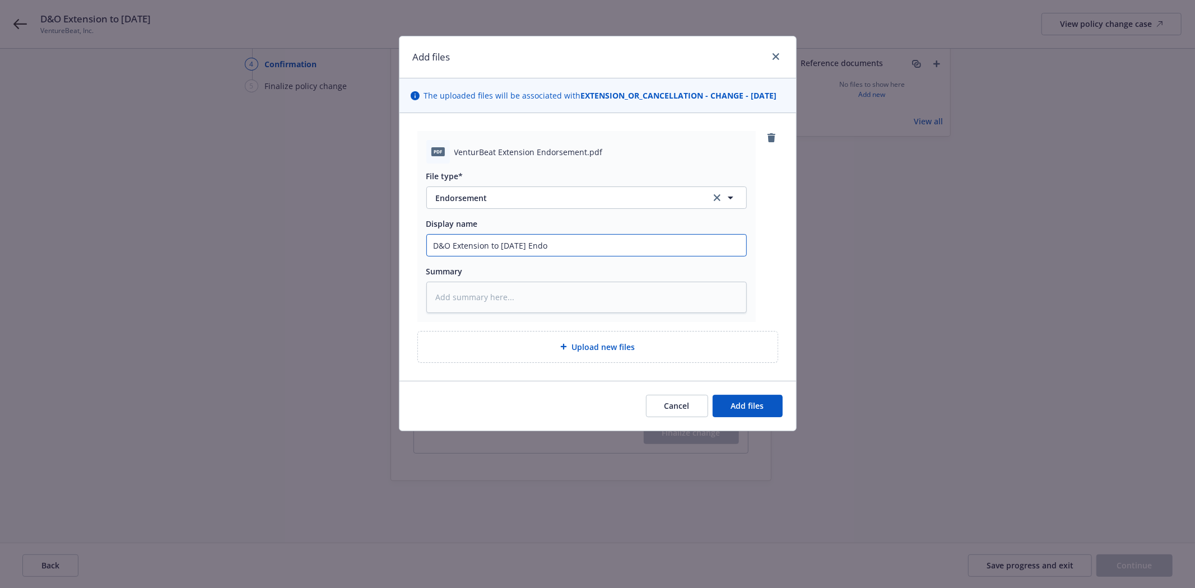
type input "D&O Extension to [DATE] Endor"
type textarea "x"
type input "D&O Extension to [DATE] Endo"
type textarea "x"
type input "D&O Extension to [DATE] End"
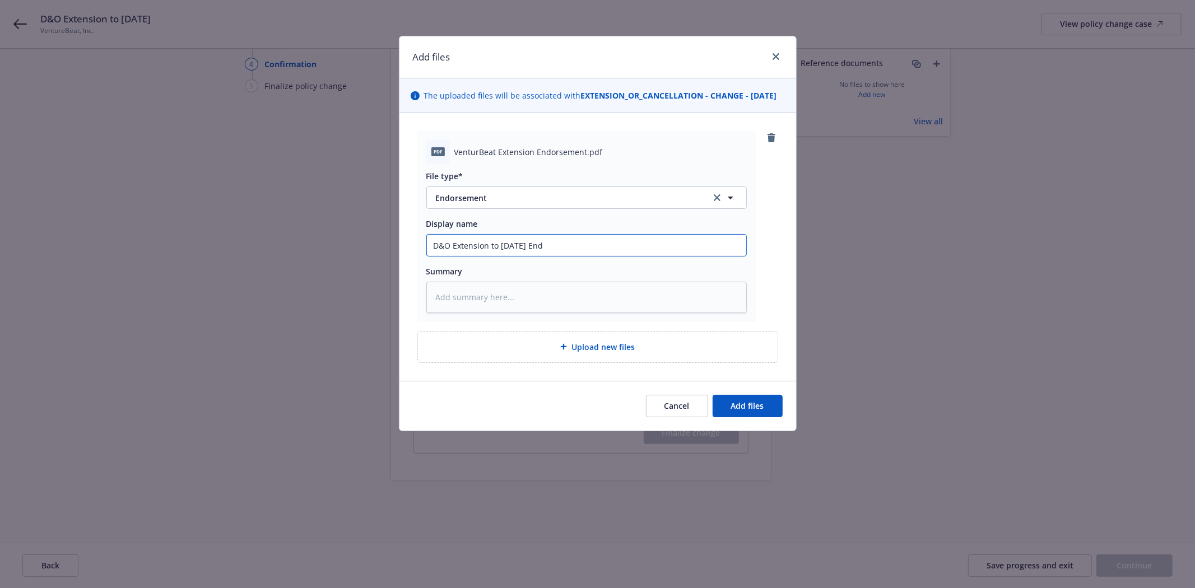
type textarea "x"
type input "D&O Extension to [DATE] Endt"
type textarea "x"
type input "D&O Extension to [DATE] Endt."
type textarea "x"
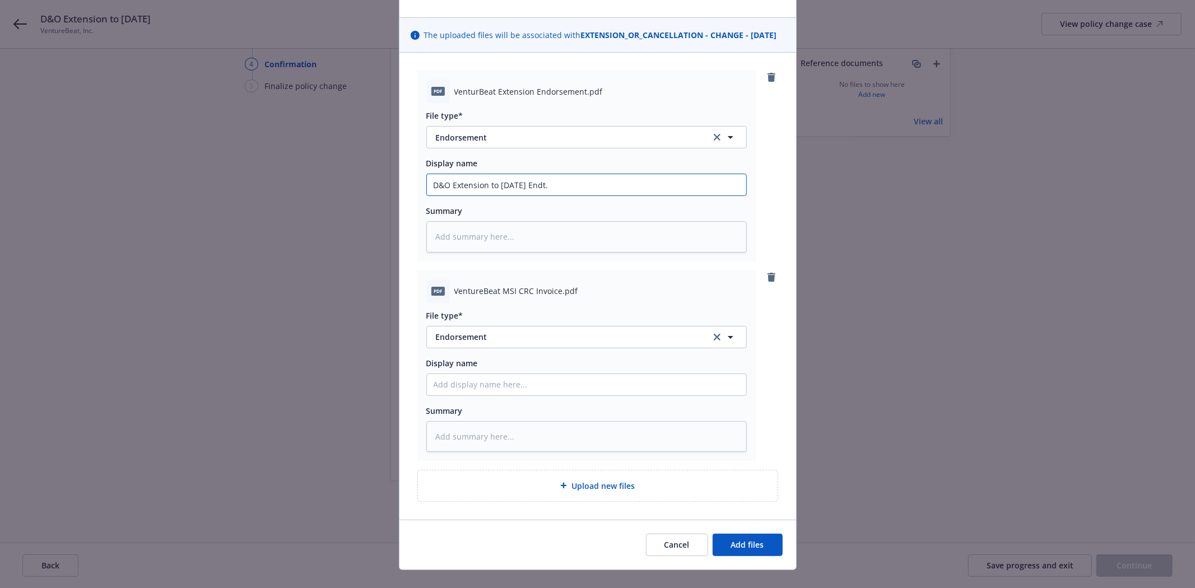
scroll to position [90, 0]
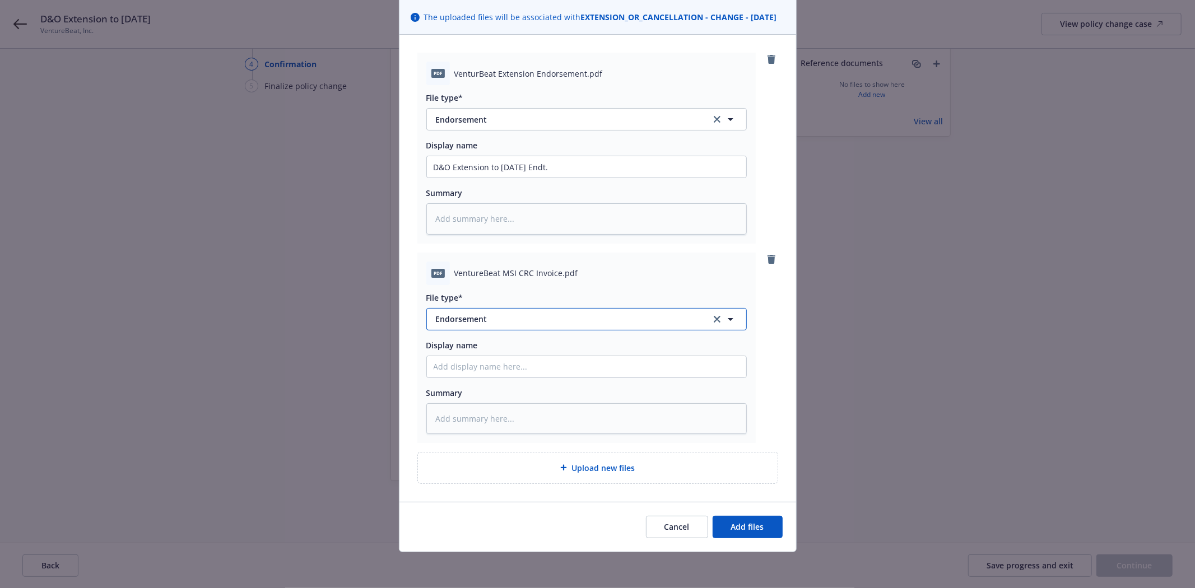
click at [485, 319] on span "Endorsement" at bounding box center [565, 319] width 259 height 12
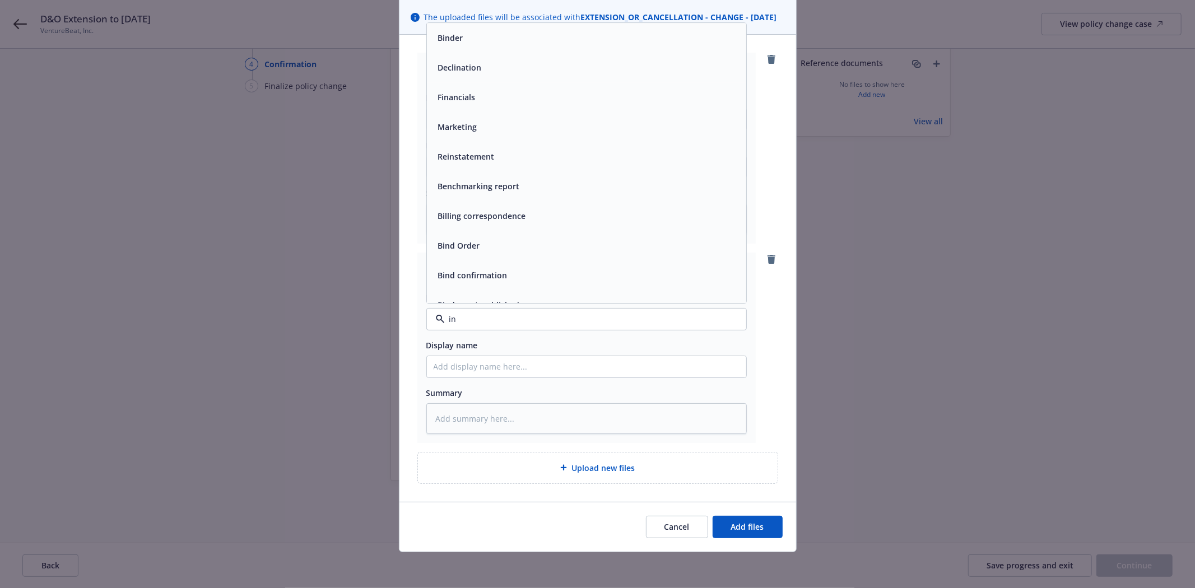
type input "inv"
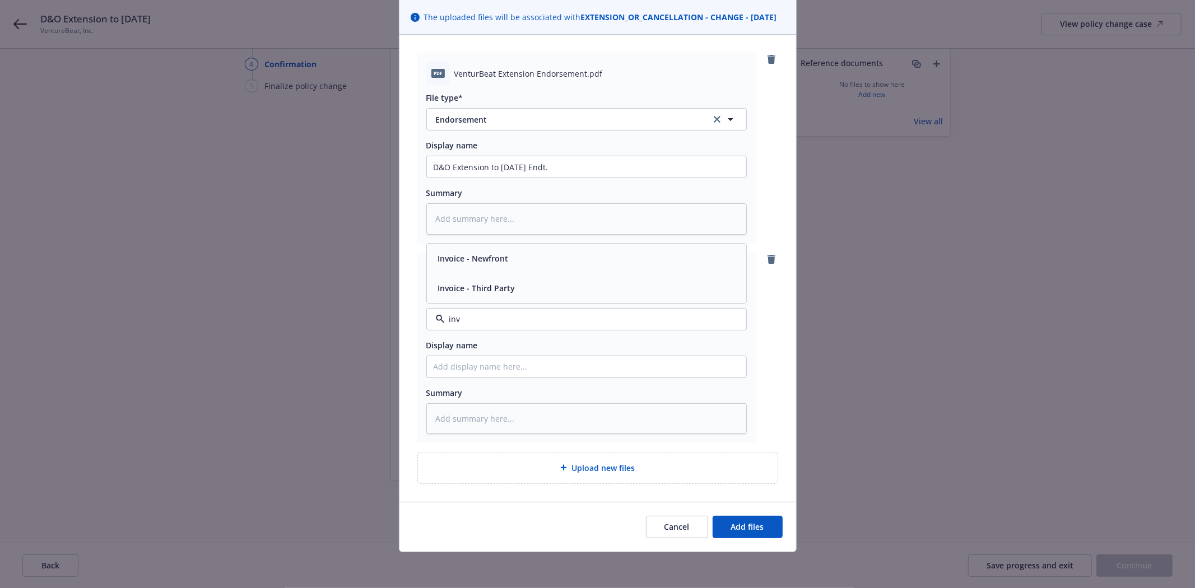
click at [482, 290] on span "Invoice - Third Party" at bounding box center [476, 288] width 77 height 12
click at [456, 178] on input "Display name" at bounding box center [586, 166] width 319 height 21
paste input "D&O Extension to [DATE]"
type textarea "x"
type input "D&O Extension to [DATE]"
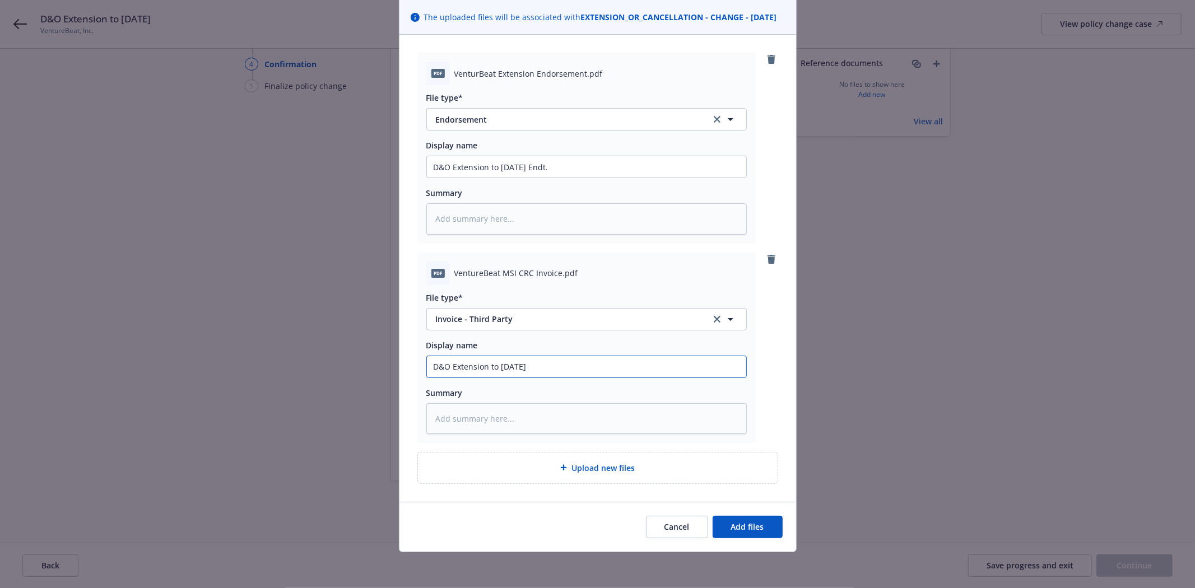
type textarea "x"
type input "D&O Extension to [DATE]"
type textarea "x"
type input "D&O Extension to [DATE] E"
type textarea "x"
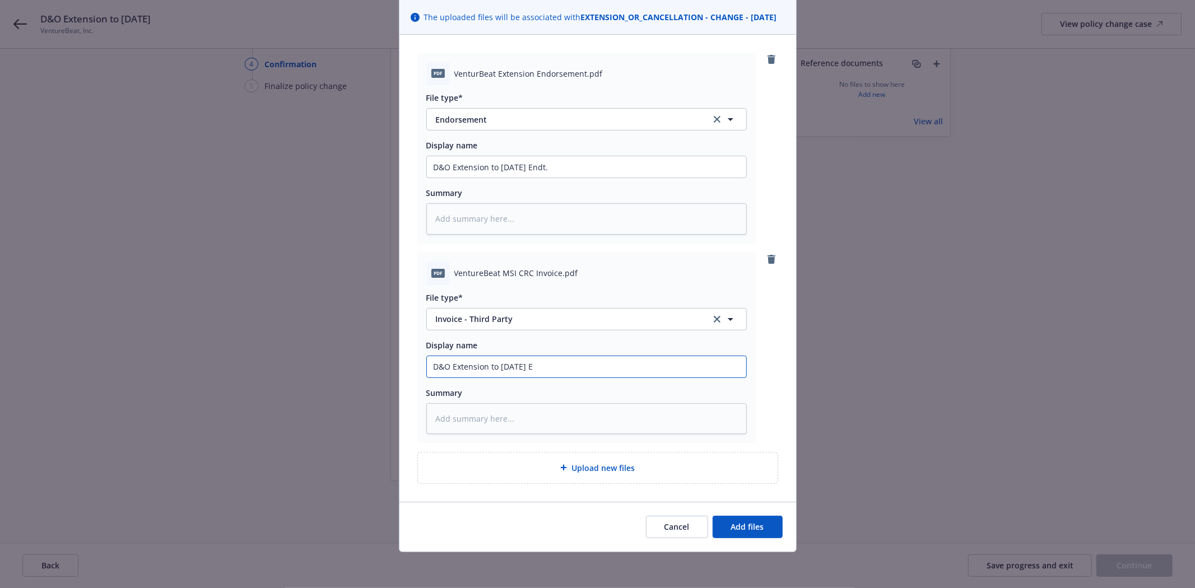
type input "D&O Extension to [DATE] Ed"
type textarea "x"
type input "D&O Extension to [DATE] E"
type textarea "x"
type input "D&O Extension to [DATE] En"
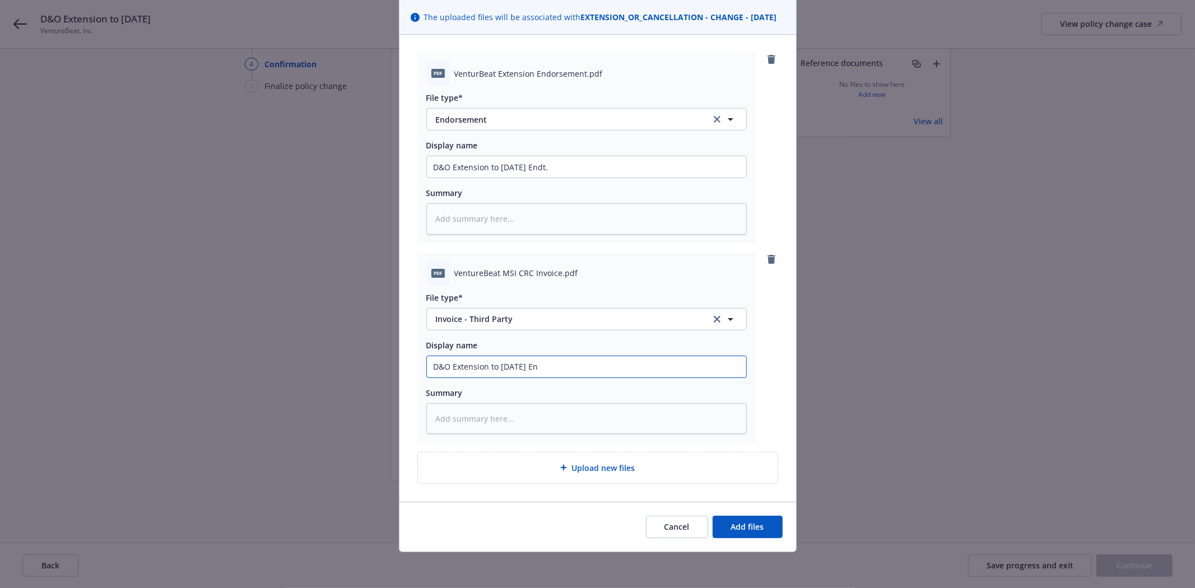
type textarea "x"
type input "D&O Extension to [DATE] End"
type textarea "x"
type input "D&O Extension to [DATE] Endt"
type textarea "x"
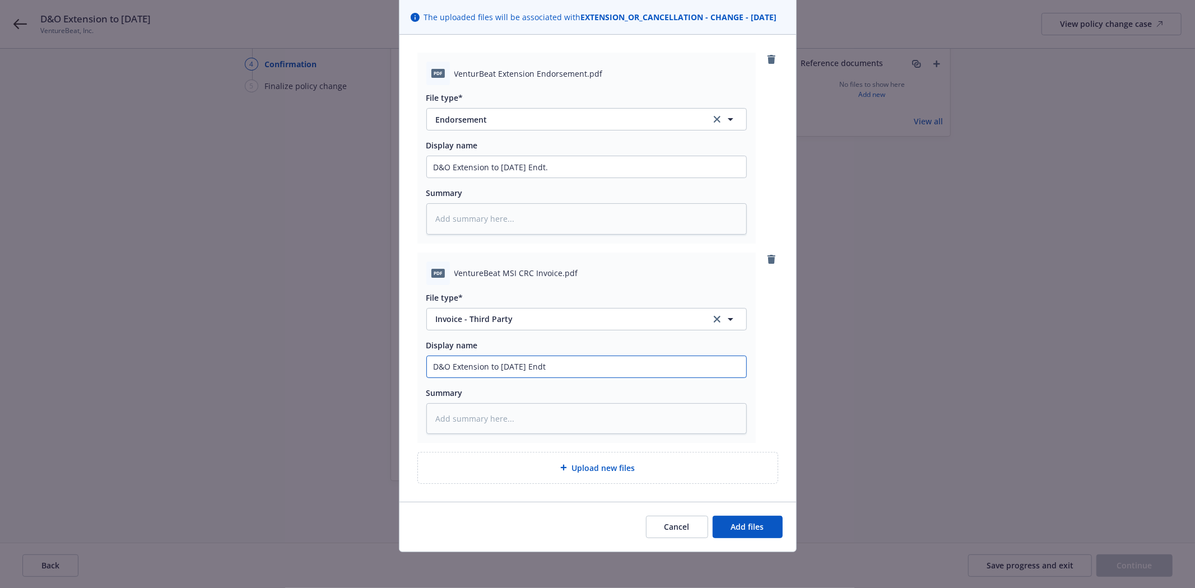
type input "D&O Extension to [DATE] Endt."
type textarea "x"
type input "D&O Extension to [DATE] Endt."
type textarea "x"
type input "D&O Extension to [DATE] Endt. I"
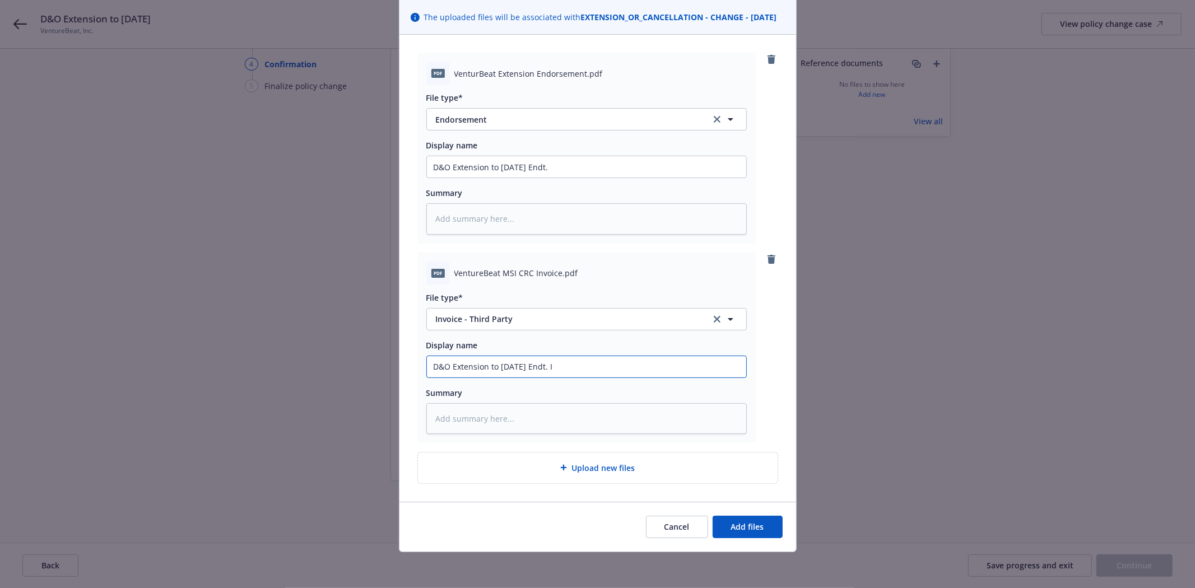
type textarea "x"
type input "D&O Extension to [DATE] Endt. Iv"
type textarea "x"
type input "D&O Extension to [DATE] Endt. [PERSON_NAME]"
type textarea "x"
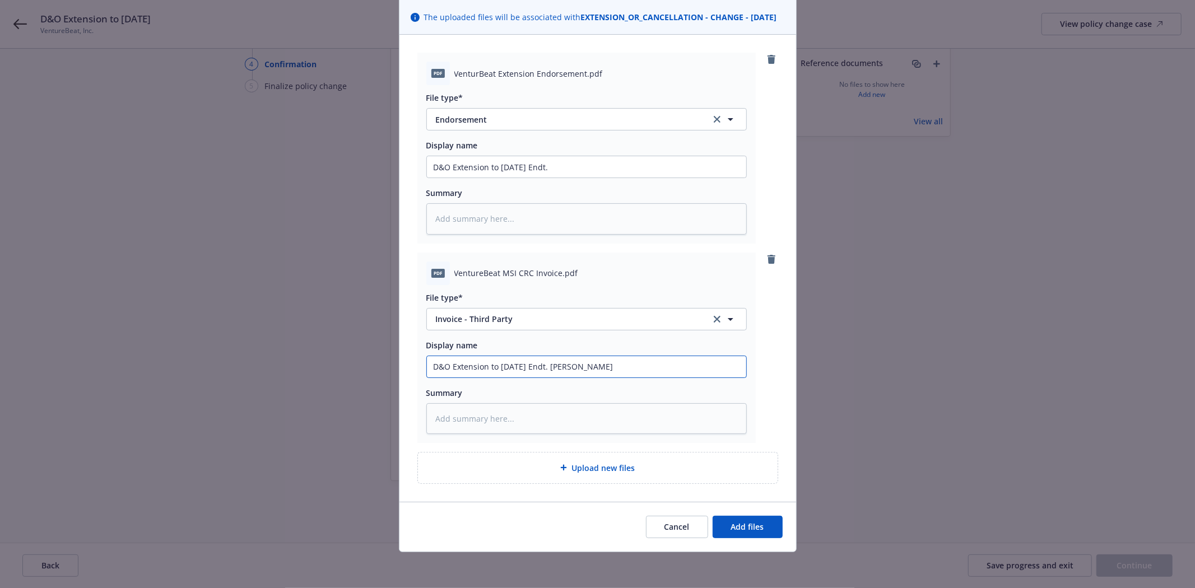
type input "D&O Extension to [DATE] Endt. Iv"
type textarea "x"
type input "D&O Extension to [DATE] Endt. I"
type textarea "x"
type input "D&O Extension to [DATE] Endt. In"
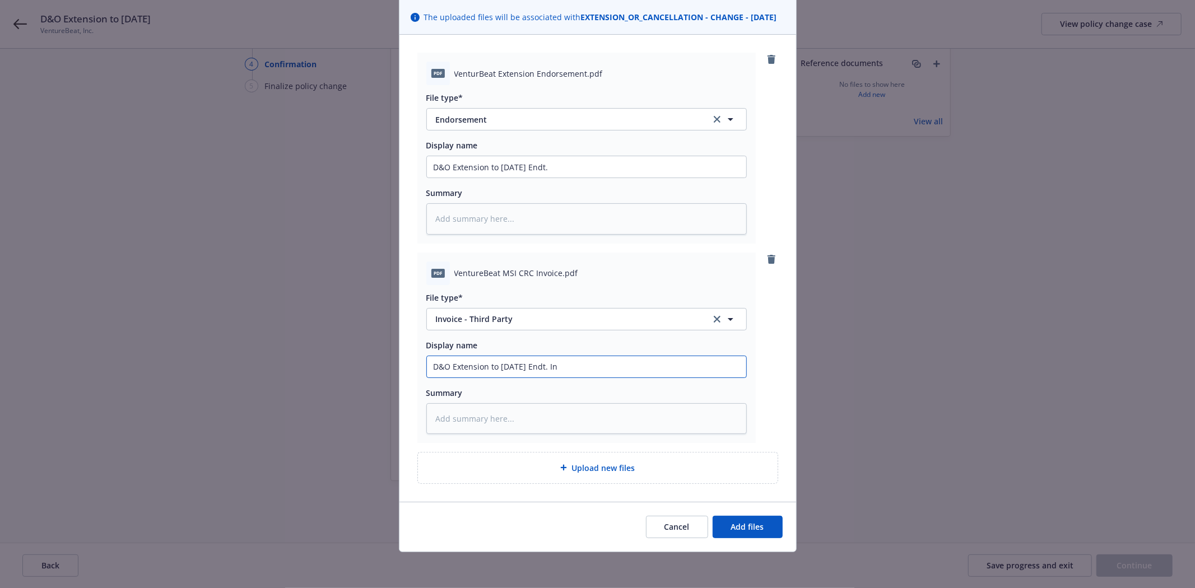
type textarea "x"
type input "D&O Extension to [DATE] Endt. Ino"
type textarea "x"
type input "D&O Extension to [DATE] Endt. Inov"
type textarea "x"
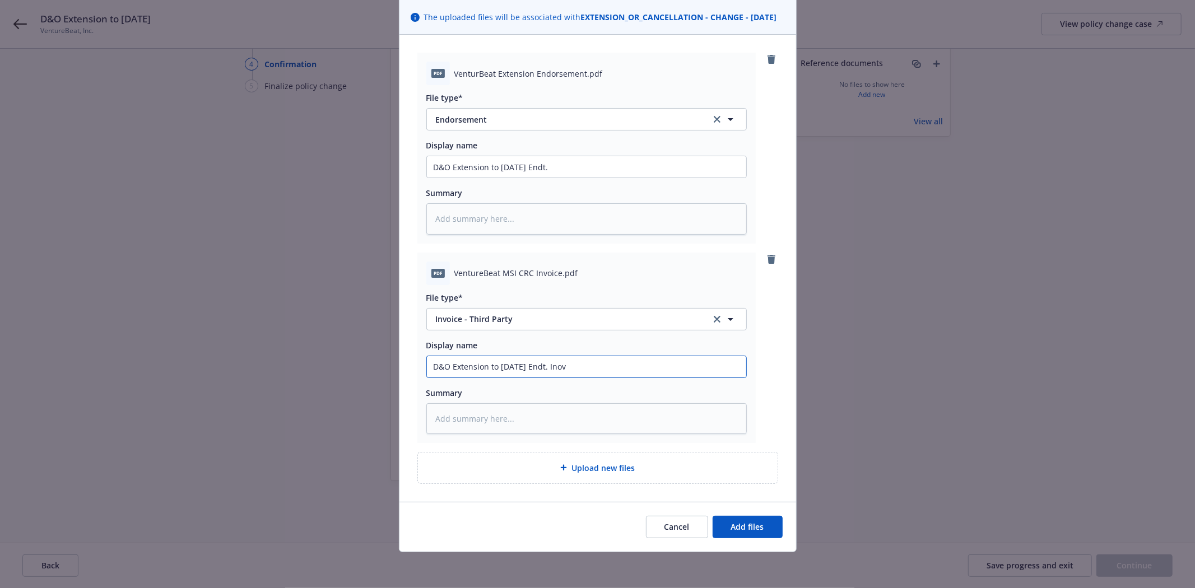
type input "D&O Extension to [DATE] Endt. Inovi"
type textarea "x"
type input "D&O Extension to [DATE] Endt. Inovic"
type textarea "x"
type input "D&O Extension to [DATE] Endt. [GEOGRAPHIC_DATA]"
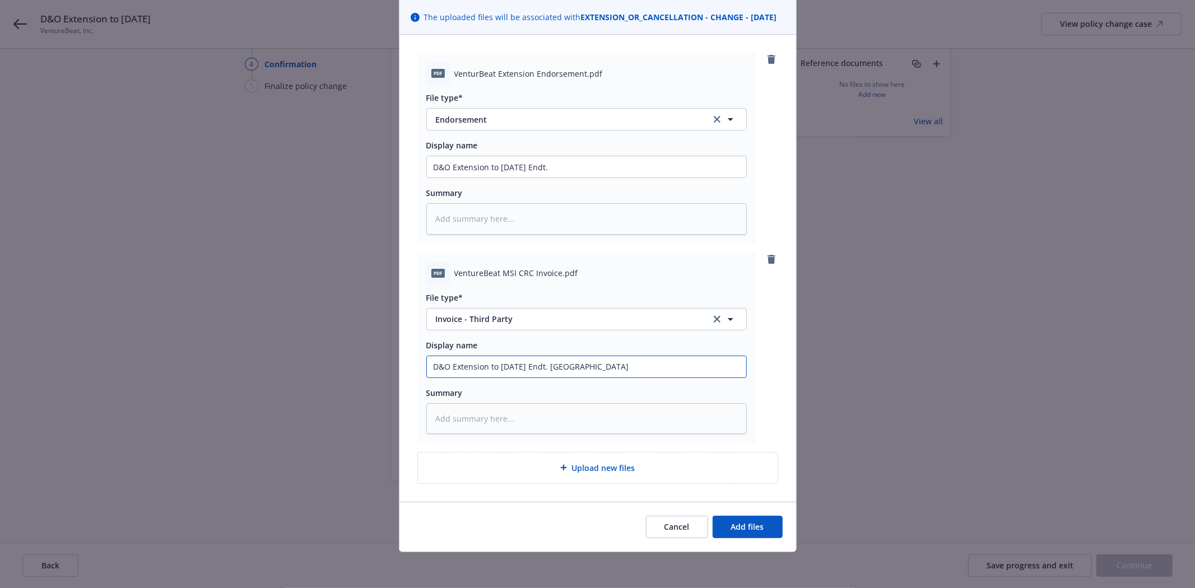
type textarea "x"
type input "D&O Extension to [DATE] Endt. [GEOGRAPHIC_DATA]"
type textarea "x"
type input "D&O Extension to [DATE] Endt. [GEOGRAPHIC_DATA]"
type textarea "x"
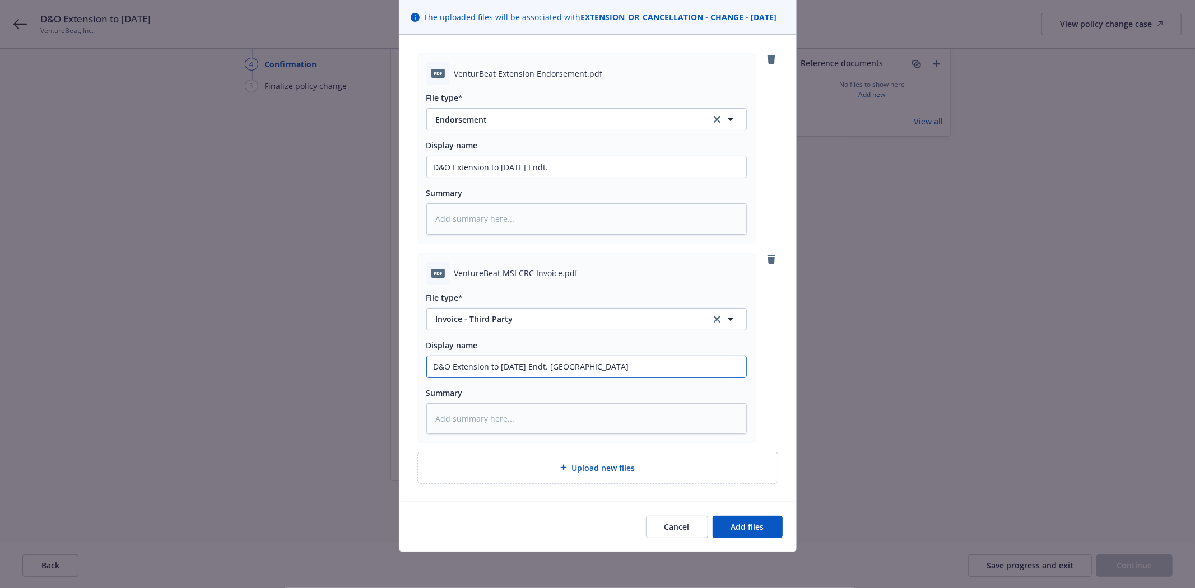
type input "D&O Extension to [DATE] Endt. Inovic"
type textarea "x"
type input "D&O Extension to [DATE] Endt. Inovi"
type textarea "x"
type input "D&O Extension to [DATE] Endt. Inov"
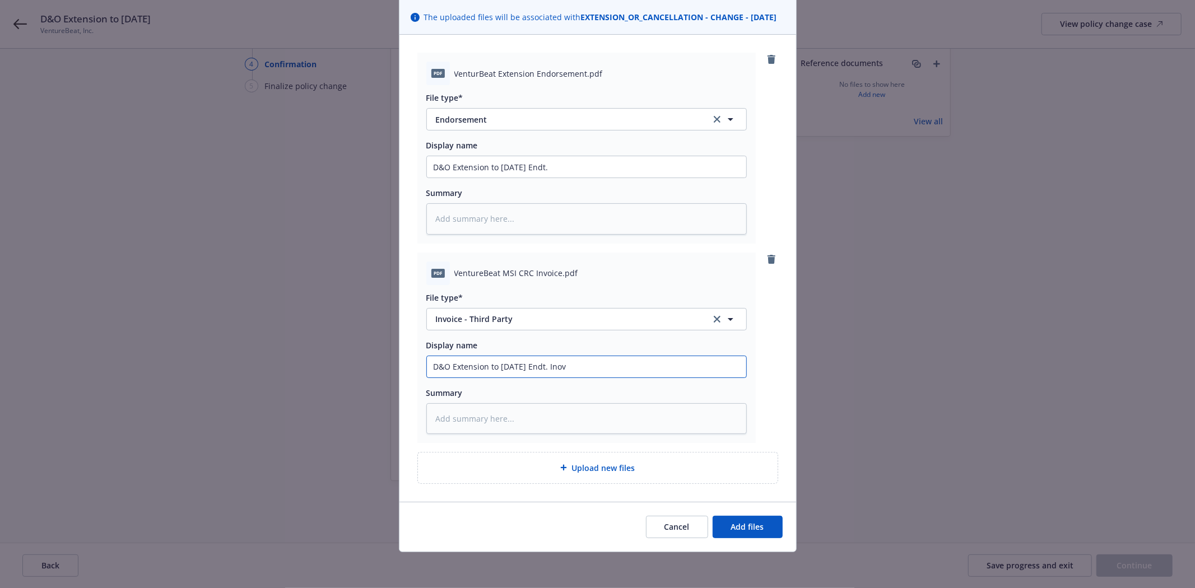
type textarea "x"
type input "D&O Extension to [DATE] Endt. Ino"
type textarea "x"
type input "D&O Extension to [DATE] Endt. In"
type textarea "x"
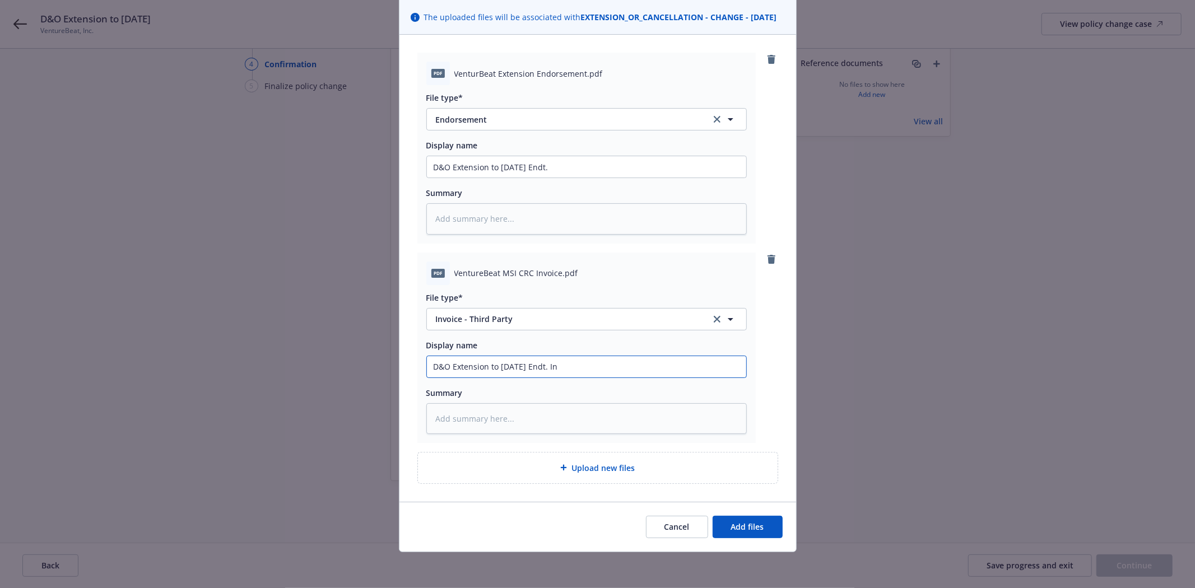
type input "D&O Extension to [DATE] Endt. Inv"
type textarea "x"
type input "D&O Extension to [DATE] Endt. [GEOGRAPHIC_DATA]"
type textarea "x"
type input "D&O Extension to [DATE] Endt. Invoi"
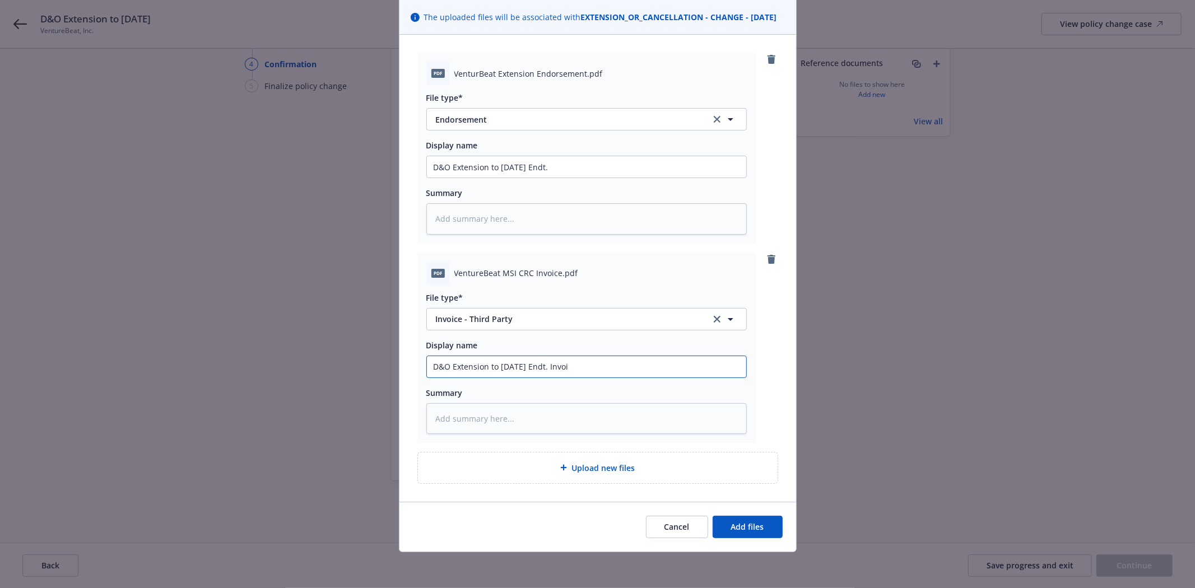
type textarea "x"
type input "D&O Extension to [DATE] Endt. Invoic"
type textarea "x"
type input "D&O Extension to [DATE] Endt. Invoice"
type textarea "x"
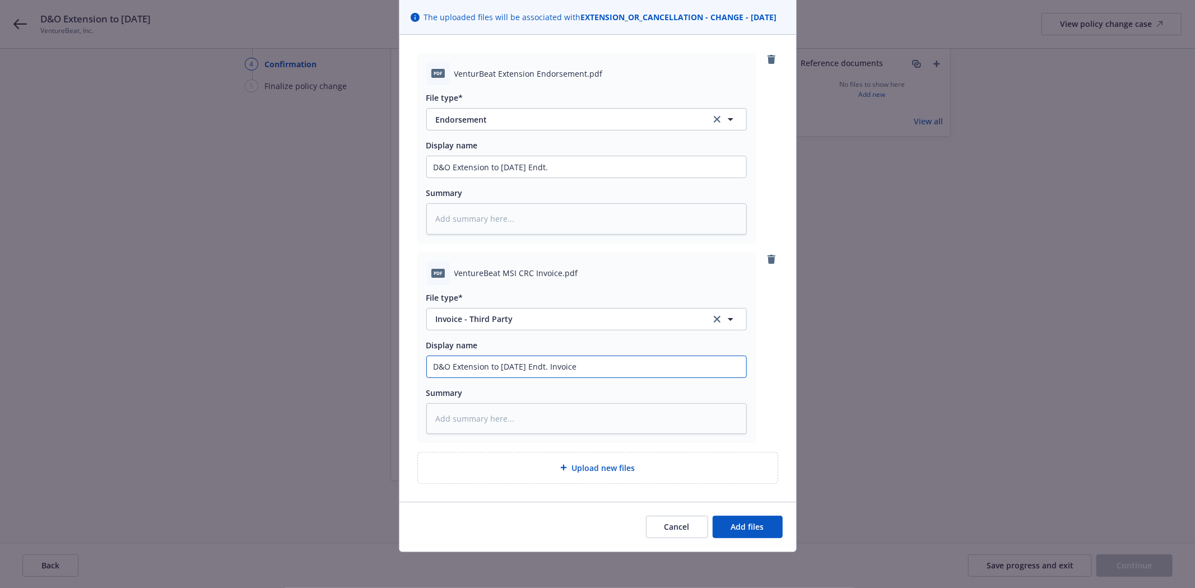
type input "D&O Extension to [DATE] Endt. Invoice"
type textarea "x"
type input "D&O Extension to [DATE] Endt. Invoice 0"
type textarea "x"
type input "D&O Extension to [DATE] Endt. Invoice 0"
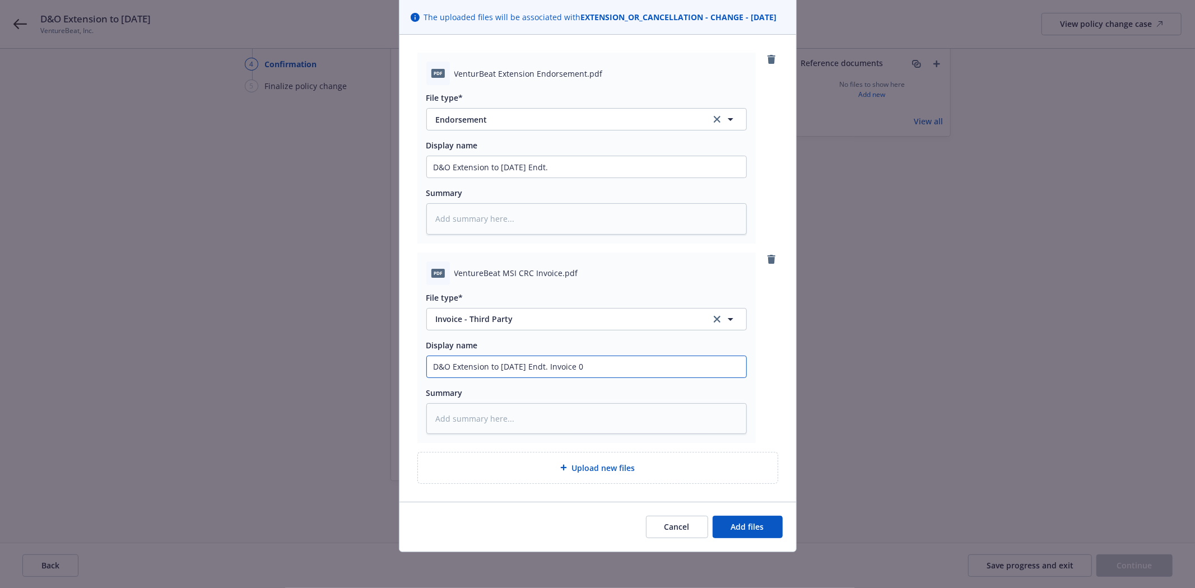
type textarea "x"
type input "D&O Extension to [DATE] Endt. Invoice 0 C"
type textarea "x"
type input "D&O Extension to [DATE] Endt. Invoice 0 CR"
type textarea "x"
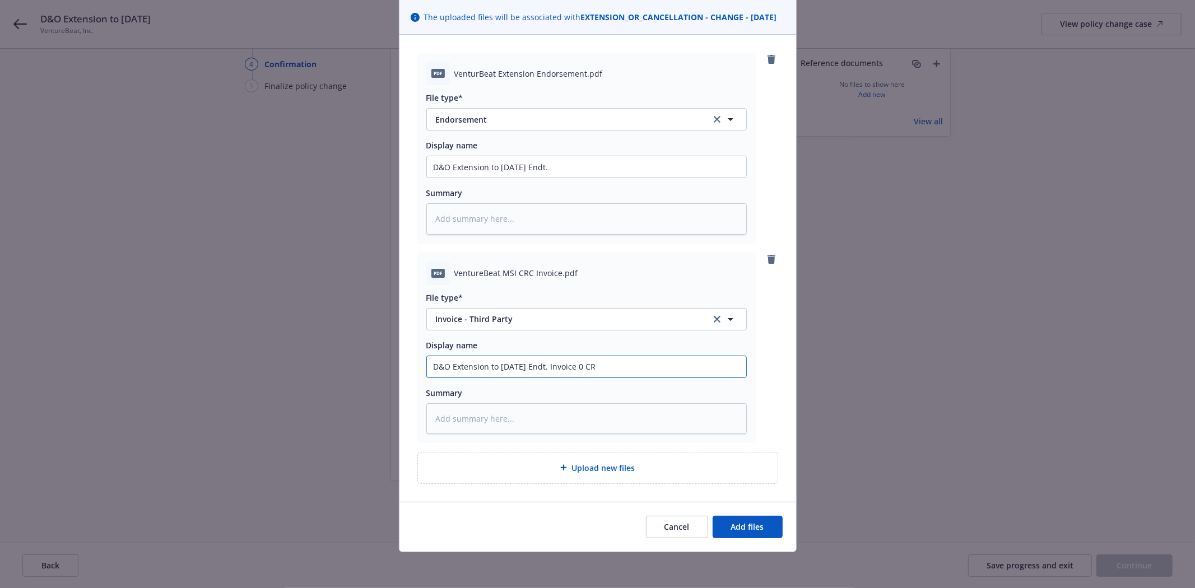
type input "D&O Extension to [DATE] Endt. Invoice 0 CRC"
type textarea "x"
type input "D&O Extension to [DATE] Endt. Invoice 0 CR"
type textarea "x"
type input "D&O Extension to [DATE] Endt. Invoice 0 C"
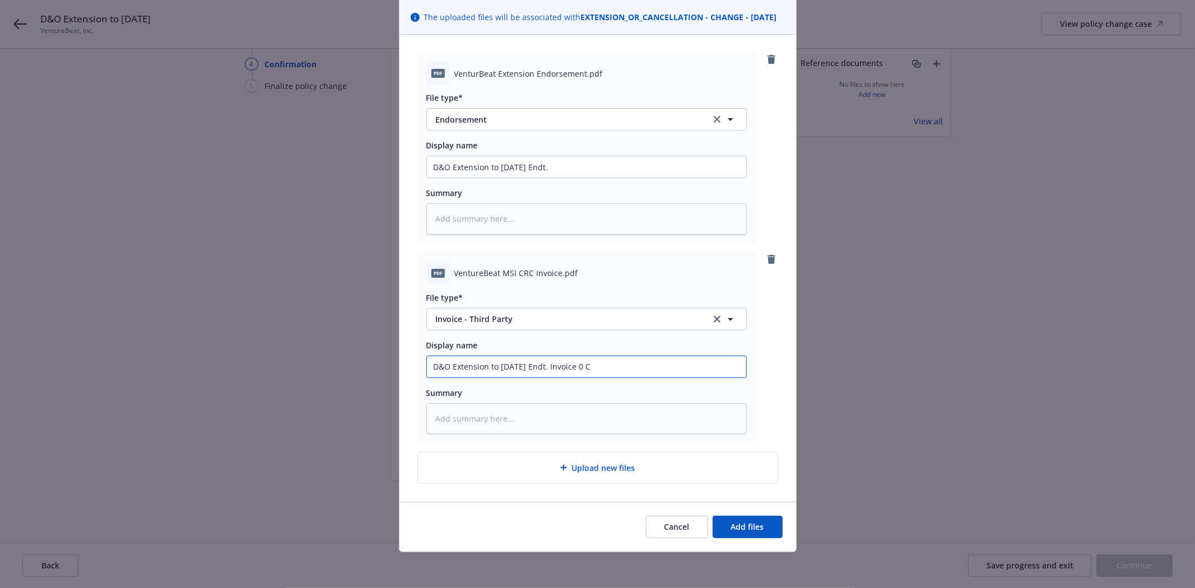
type textarea "x"
type input "D&O Extension to [DATE] Endt. Invoice 0"
type textarea "x"
type input "D&O Extension to [DATE] Endt. Invoice 0"
type textarea "x"
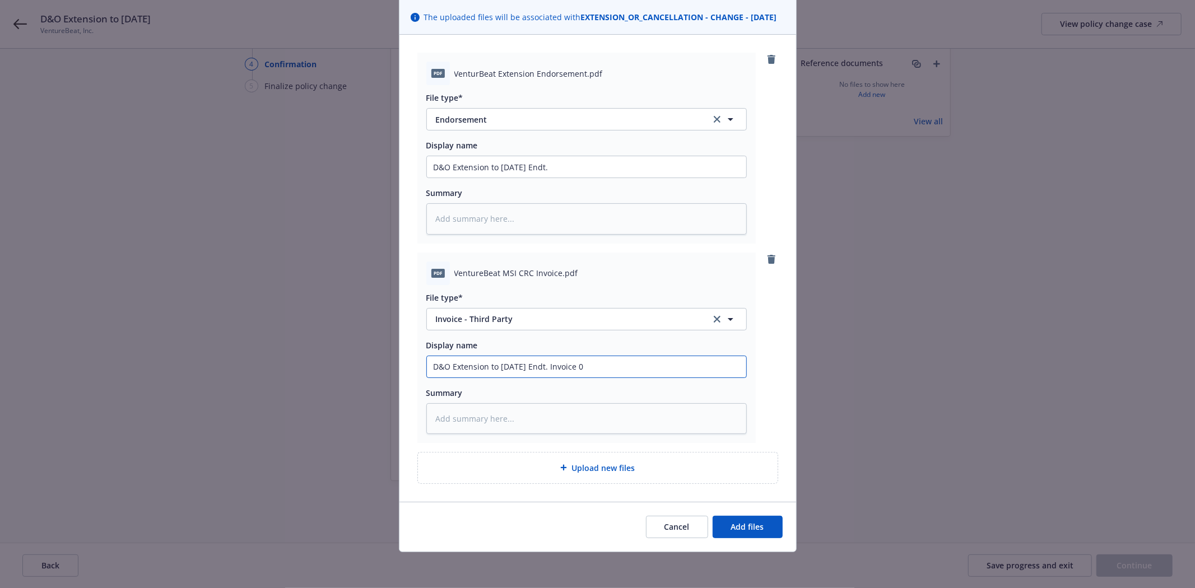
type input "D&O Extension to [DATE] Endt. Invoice"
type textarea "x"
type input "D&O Extension to [DATE] Endt. Invoice -"
type textarea "x"
type input "D&O Extension to [DATE] Endt. Invoice -C"
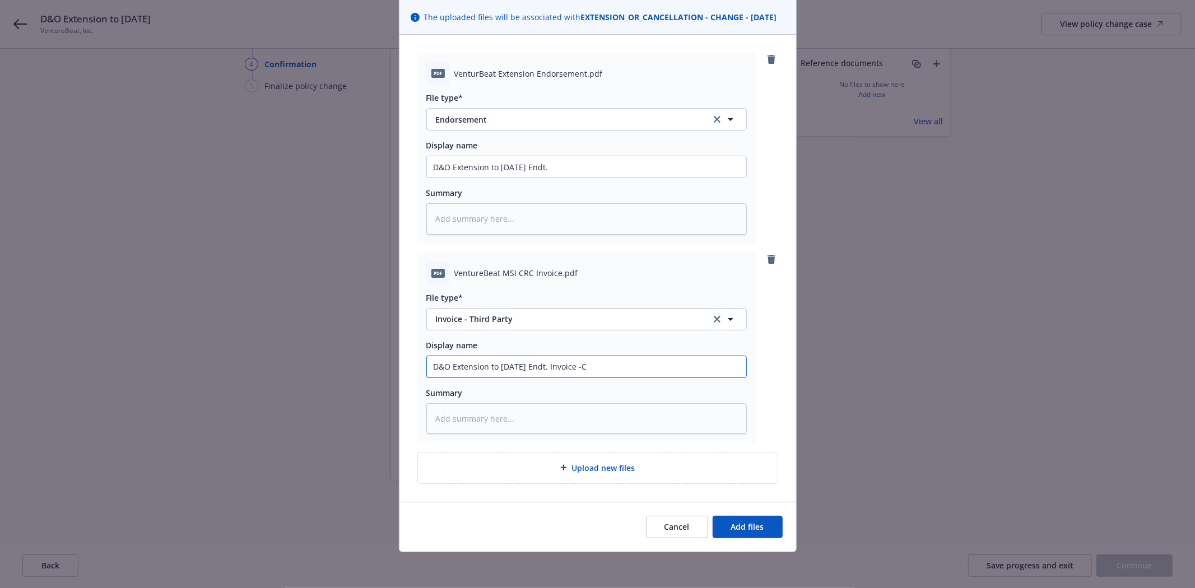
type textarea "x"
type input "D&O Extension to [DATE] Endt. Invoice -C"
type textarea "x"
type input "D&O Extension to [DATE] Endt. Invoice -C"
type textarea "x"
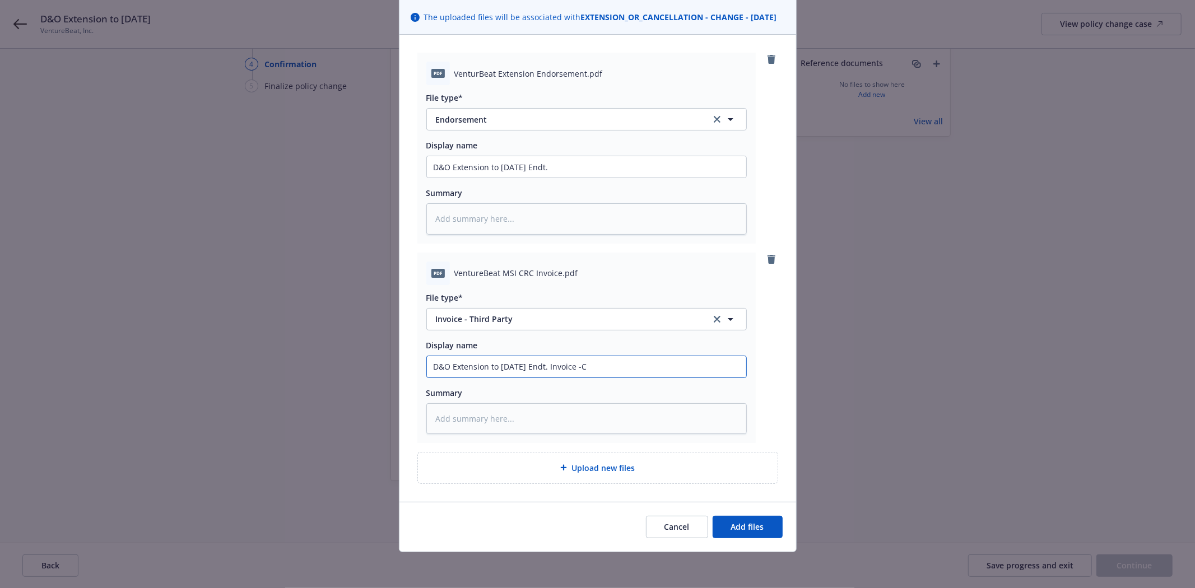
type input "D&O Extension to [DATE] Endt. Invoice -"
type textarea "x"
type input "D&O Extension to [DATE] Endt. Invoice -"
drag, startPoint x: 595, startPoint y: 365, endPoint x: 334, endPoint y: 379, distance: 261.3
click at [334, 379] on div "Add files The uploaded files will be associated with EXTENSION_OR_CANCELLATION …" at bounding box center [597, 294] width 1195 height 588
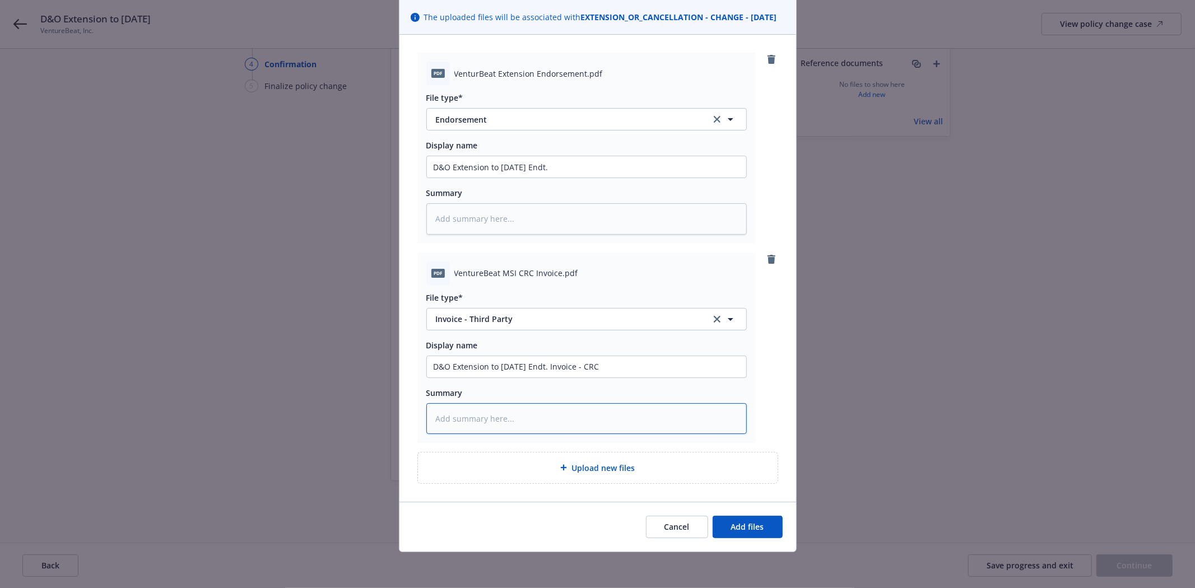
click at [455, 420] on textarea at bounding box center [586, 418] width 320 height 31
paste textarea "D&O Extension to [DATE] Endt. Invoice - CRC"
click at [735, 527] on span "Add files" at bounding box center [747, 526] width 33 height 11
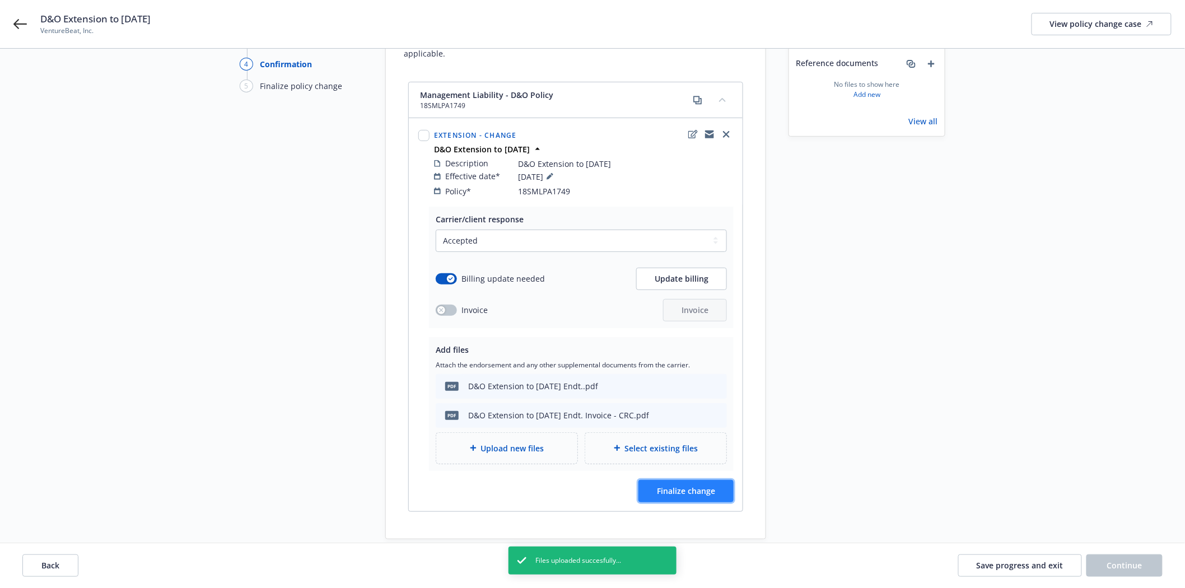
click at [684, 486] on span "Finalize change" at bounding box center [686, 491] width 58 height 11
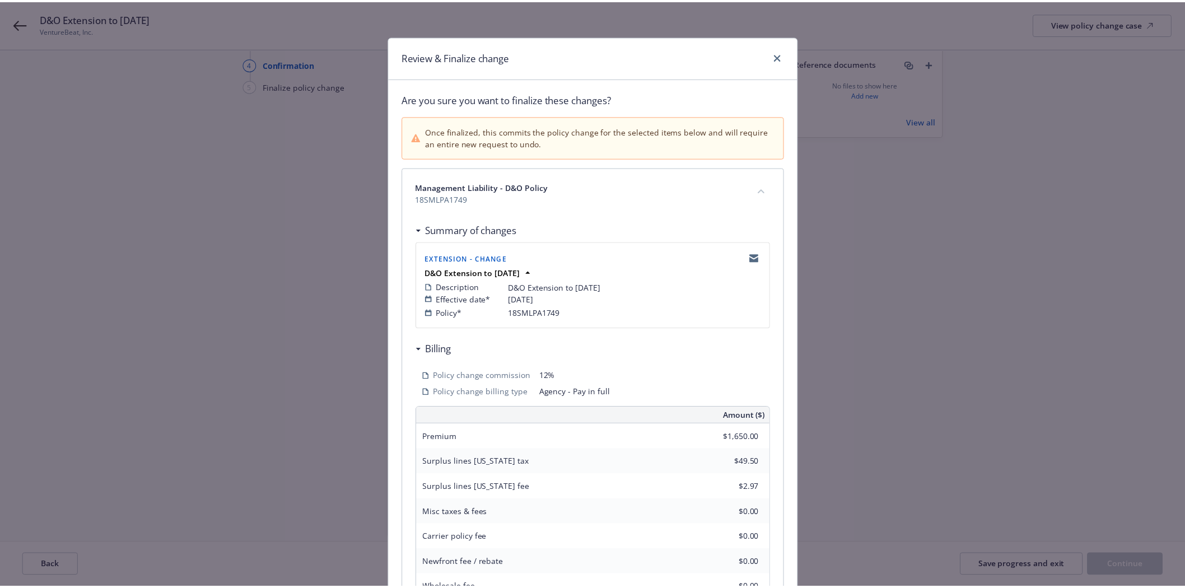
scroll to position [170, 0]
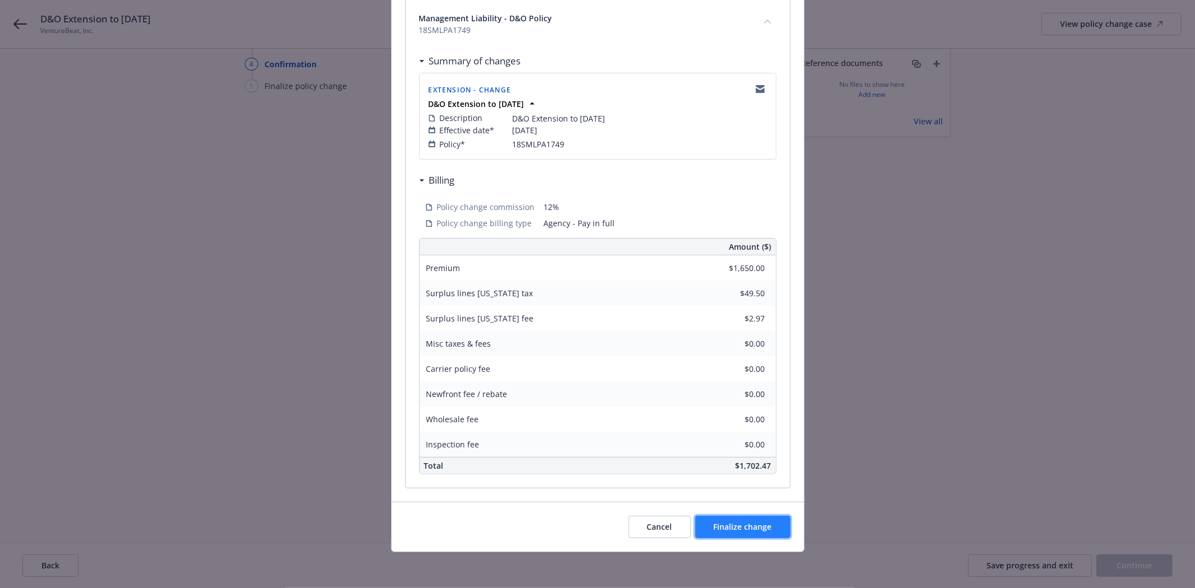
click at [734, 528] on span "Finalize change" at bounding box center [742, 526] width 58 height 11
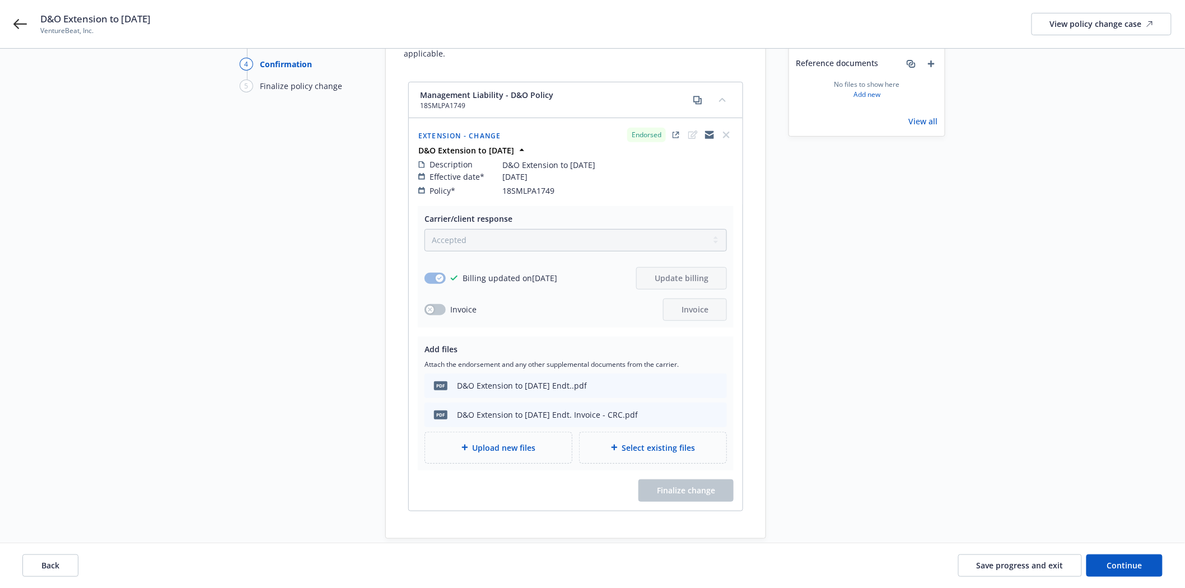
click at [1114, 550] on div "Back Save progress and exit Continue" at bounding box center [592, 565] width 1185 height 45
click at [1111, 568] on span "Continue" at bounding box center [1124, 565] width 35 height 11
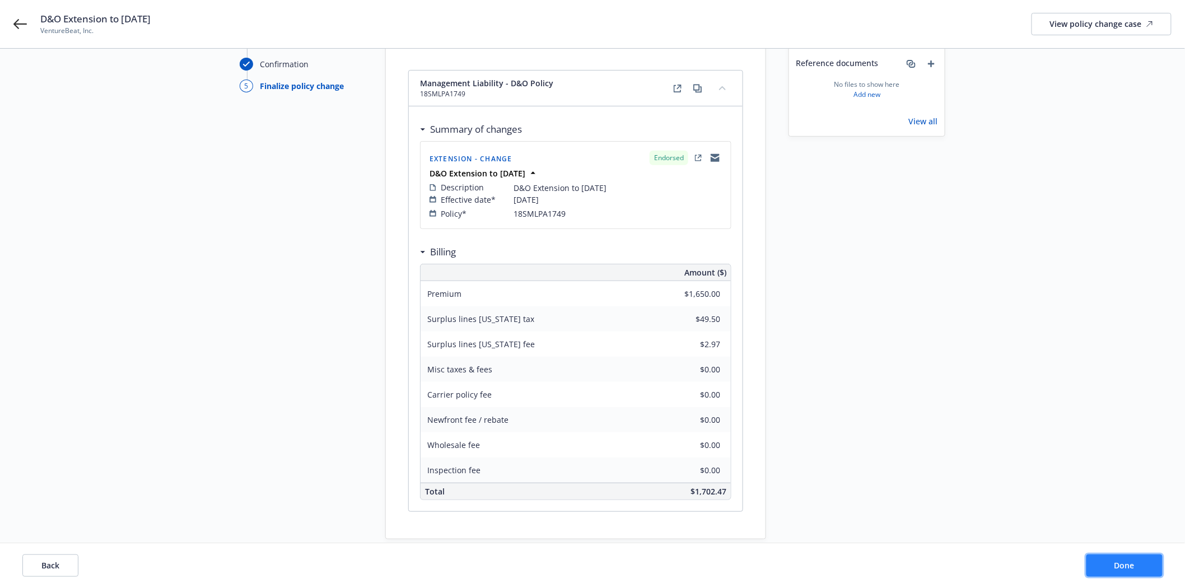
click at [1119, 565] on span "Done" at bounding box center [1124, 565] width 20 height 11
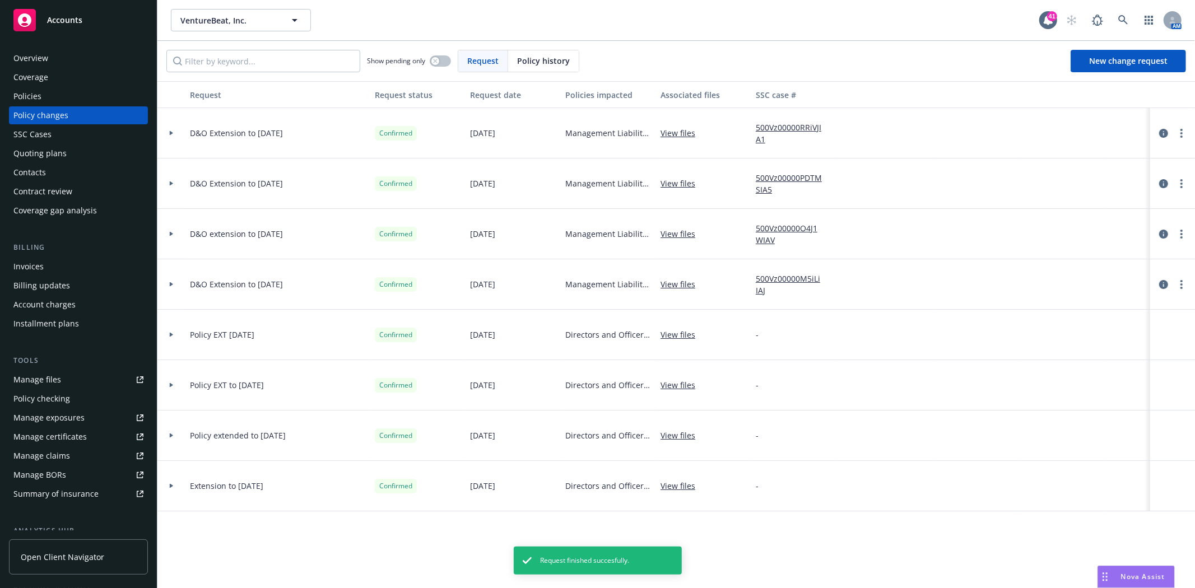
click at [42, 265] on div "Invoices" at bounding box center [28, 267] width 30 height 18
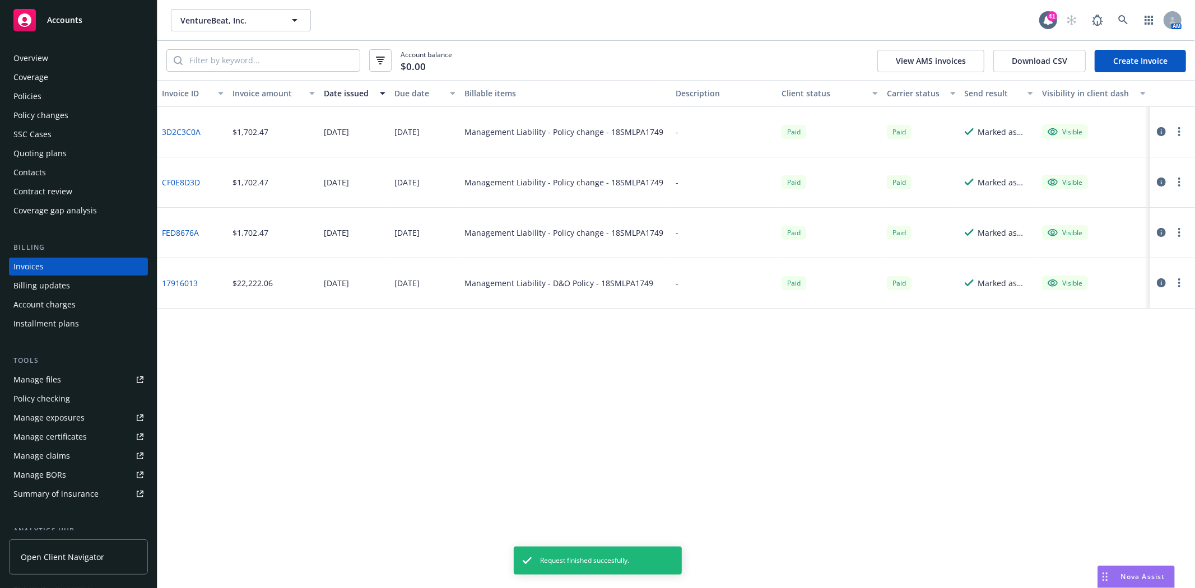
click at [1117, 60] on link "Create Invoice" at bounding box center [1139, 61] width 91 height 22
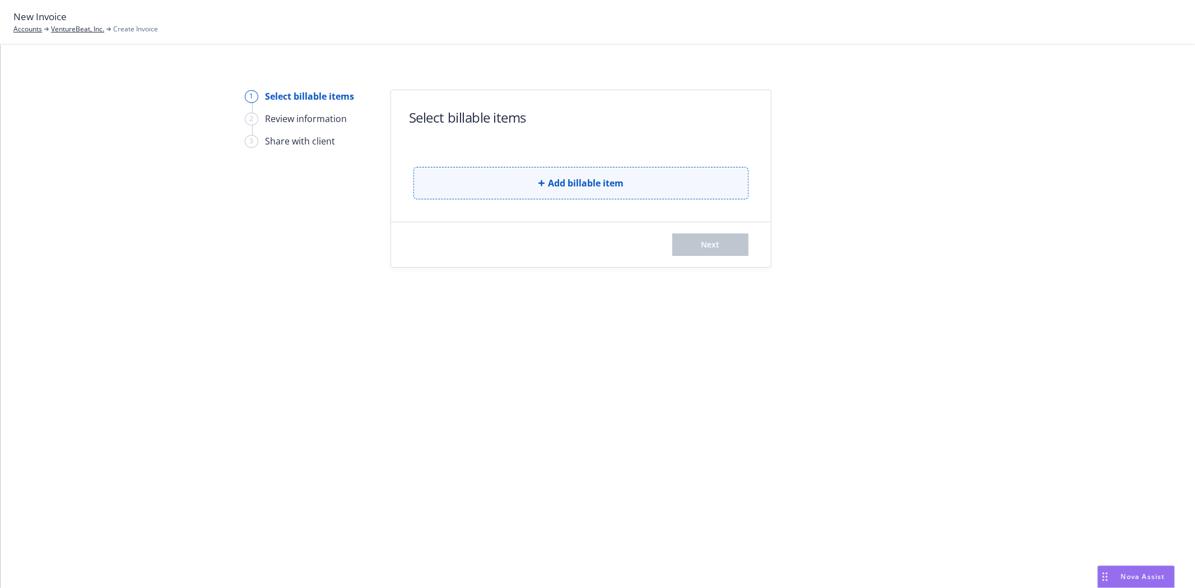
click at [523, 192] on button "Add billable item" at bounding box center [580, 183] width 335 height 32
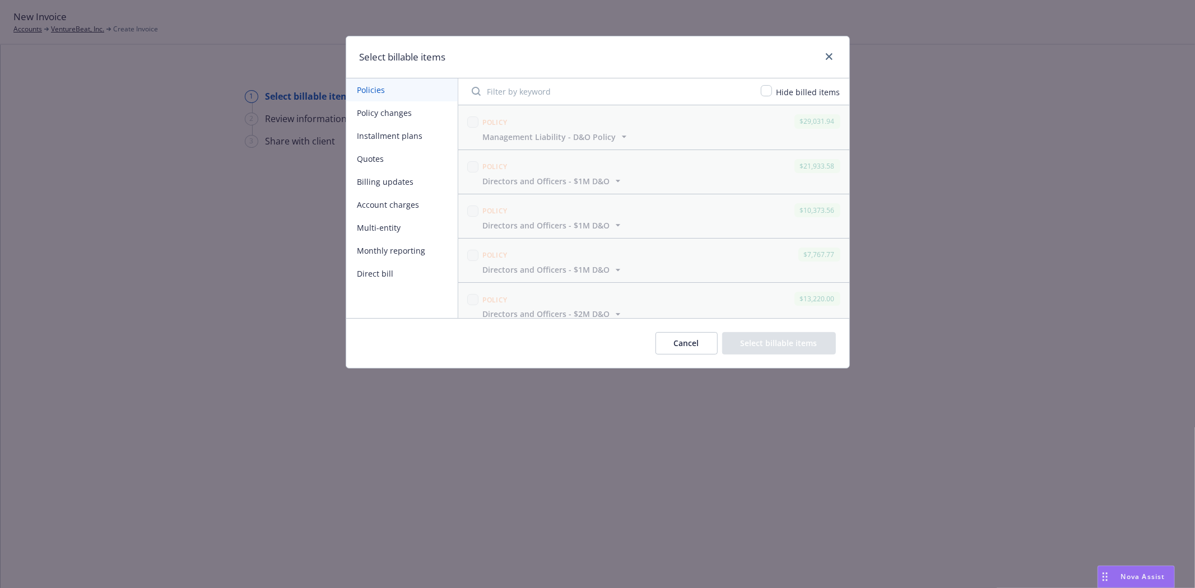
click at [386, 106] on button "Policy changes" at bounding box center [401, 112] width 111 height 23
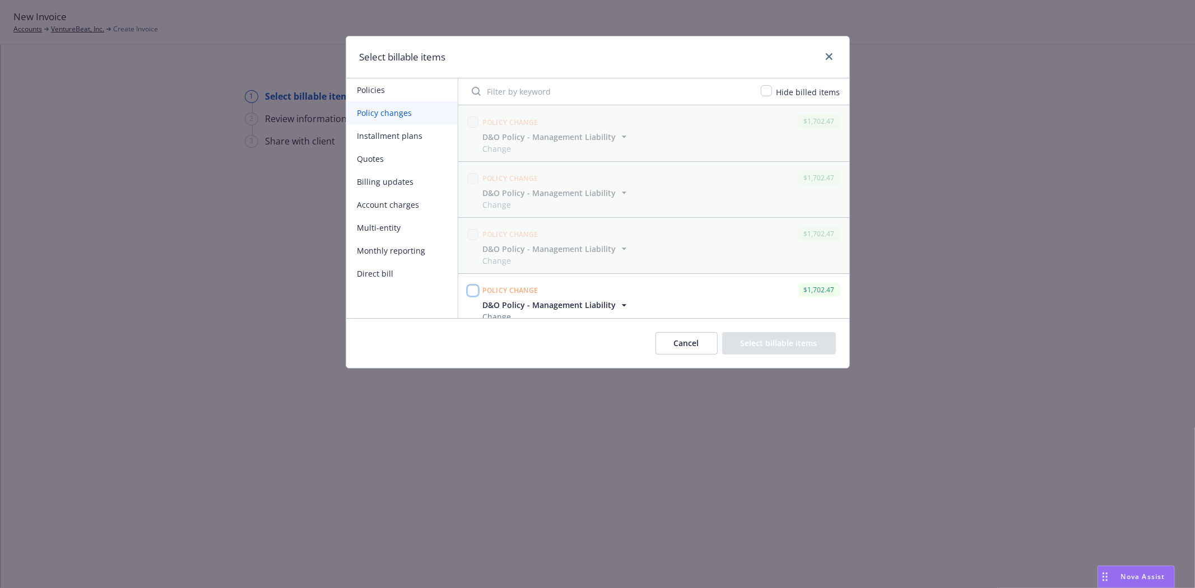
click at [476, 292] on input "checkbox" at bounding box center [472, 290] width 11 height 11
checkbox input "true"
click at [758, 344] on button "Select billable items" at bounding box center [779, 343] width 114 height 22
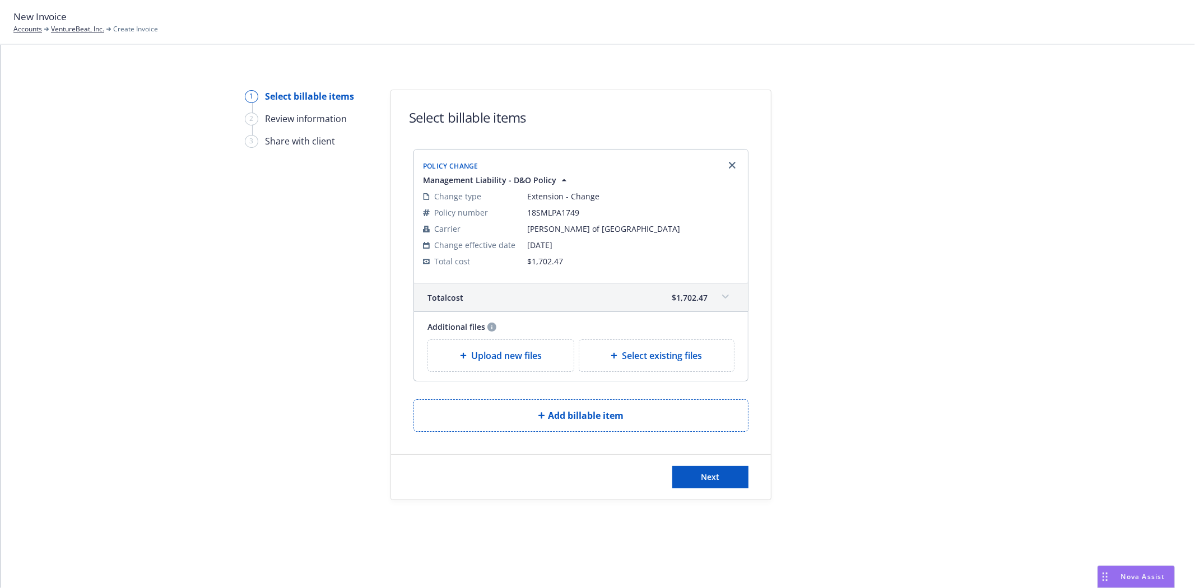
click at [669, 363] on div "Select existing files" at bounding box center [656, 355] width 155 height 31
select select "Invoice - Third Party"
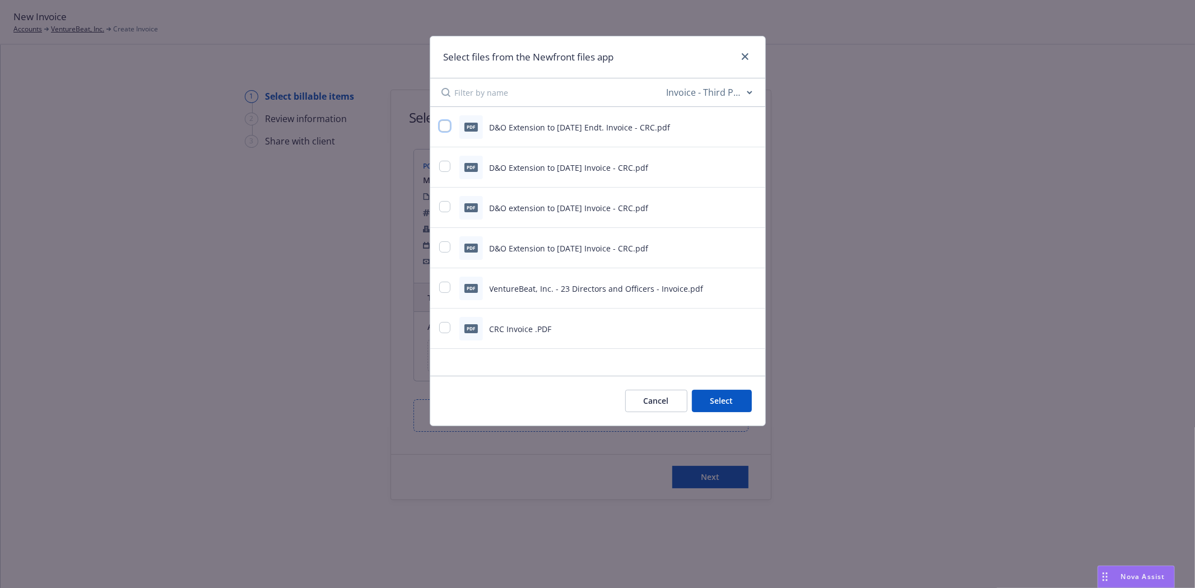
click at [447, 126] on input "checkbox" at bounding box center [444, 125] width 11 height 11
checkbox input "true"
click at [716, 391] on button "Select 1 file" at bounding box center [711, 401] width 81 height 22
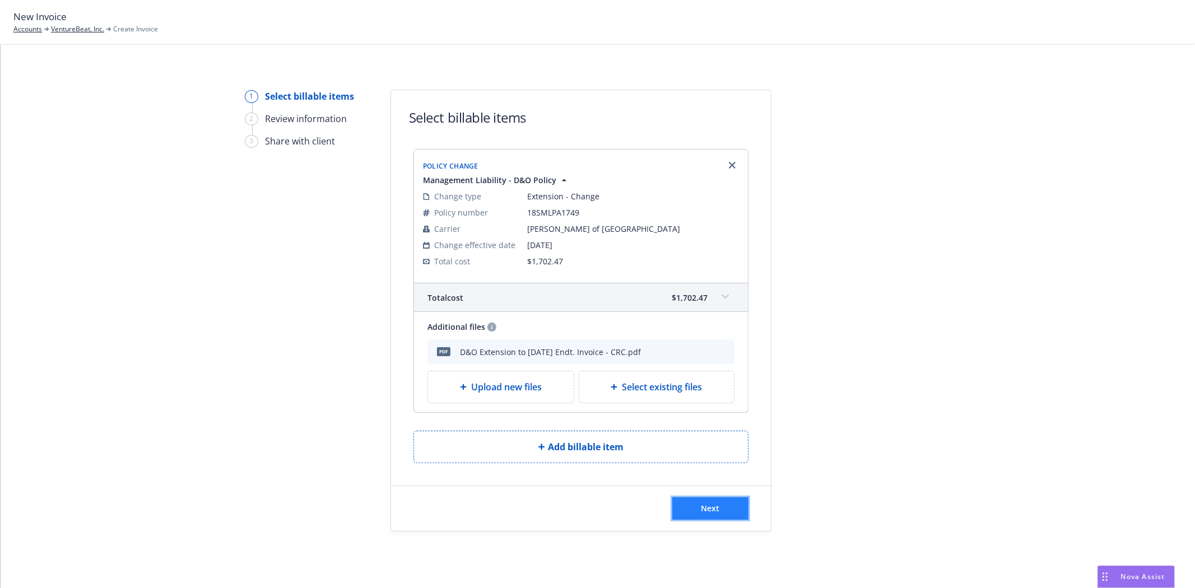
click at [720, 510] on button "Next" at bounding box center [710, 508] width 76 height 22
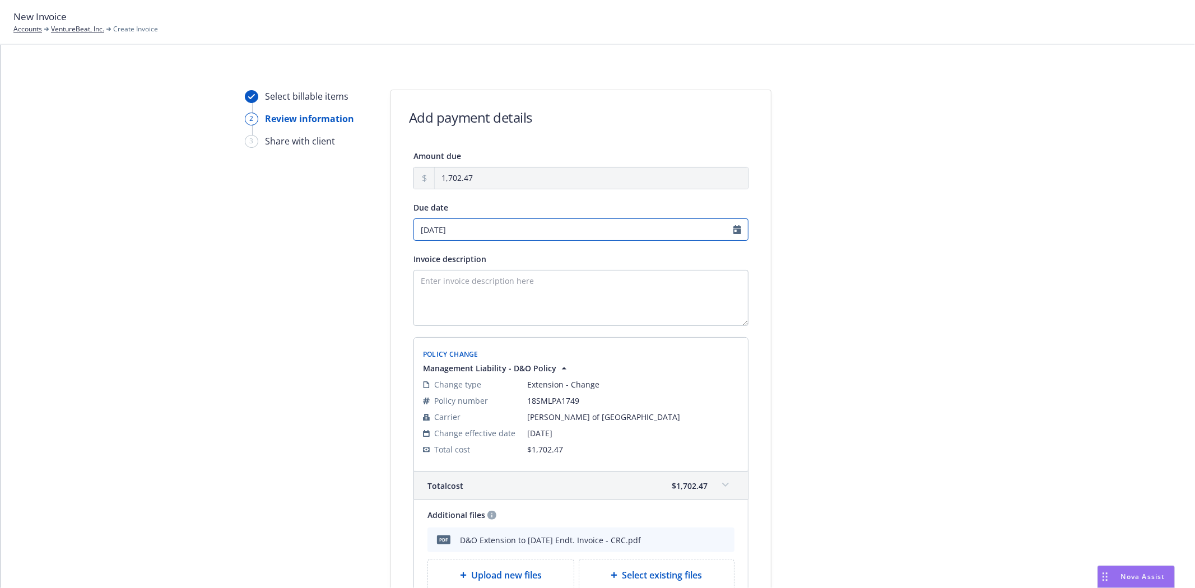
click at [449, 234] on input "09/12/2025" at bounding box center [580, 229] width 335 height 22
select select "September"
select select "2025"
click at [515, 306] on span "12" at bounding box center [510, 306] width 15 height 14
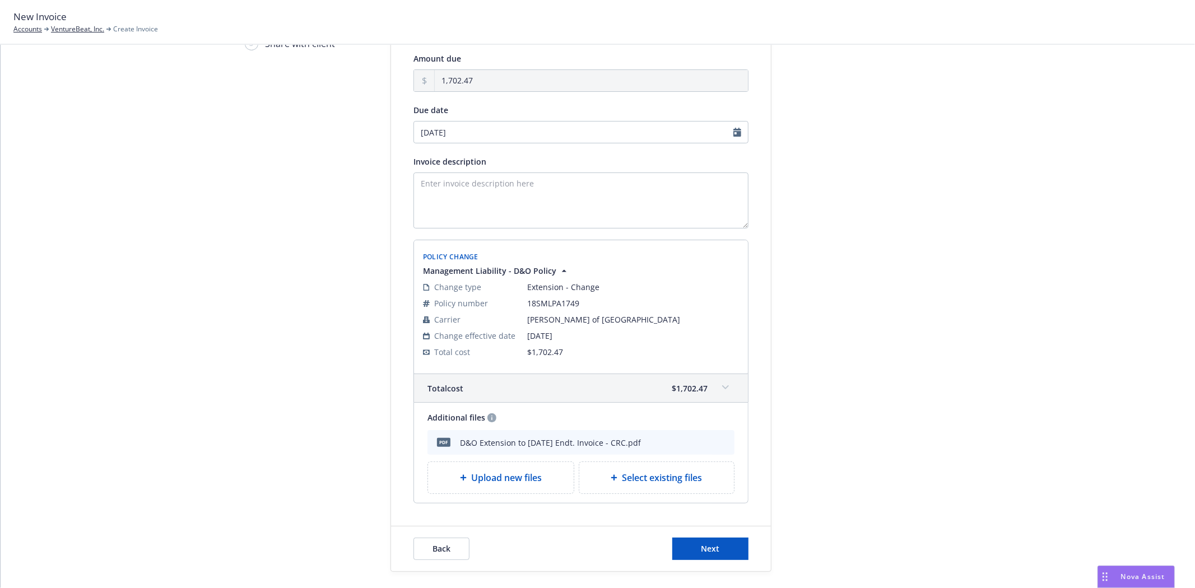
scroll to position [153, 0]
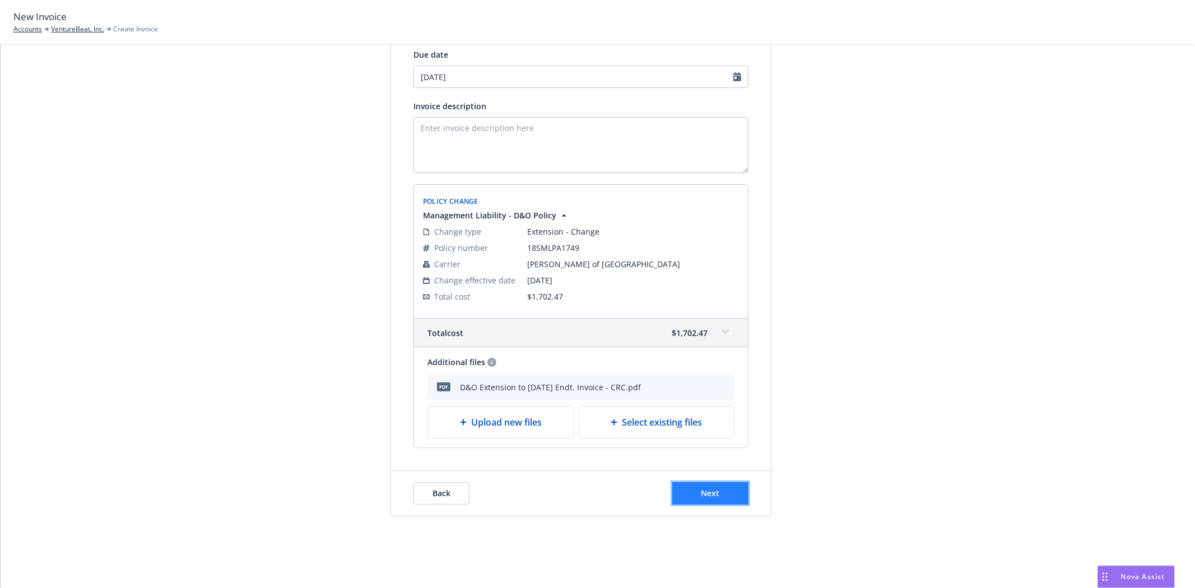
click at [702, 488] on span "Next" at bounding box center [710, 493] width 18 height 11
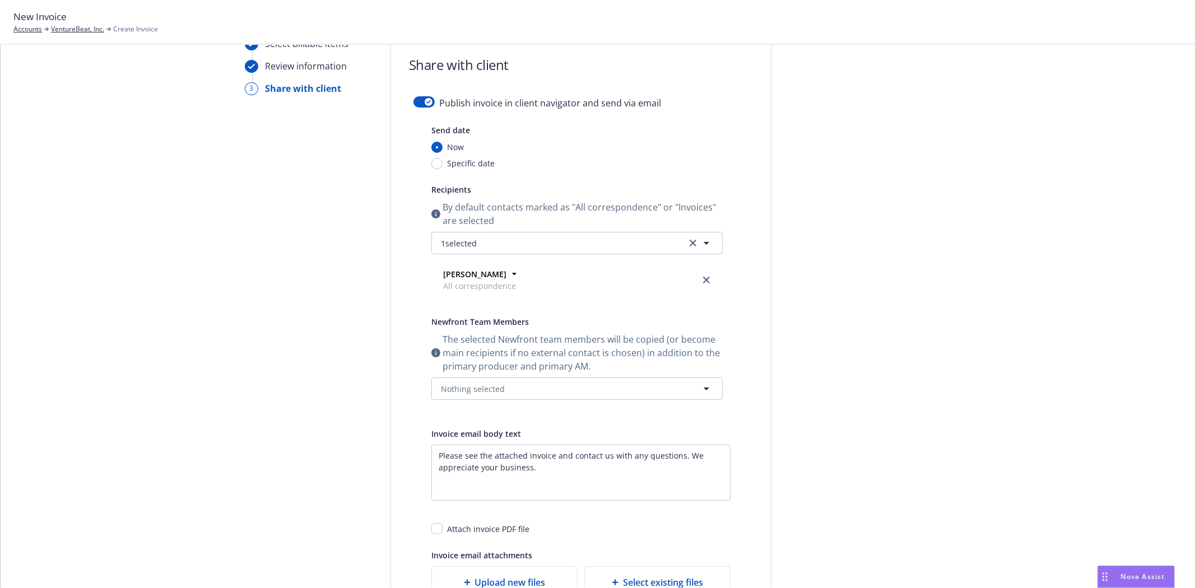
scroll to position [0, 0]
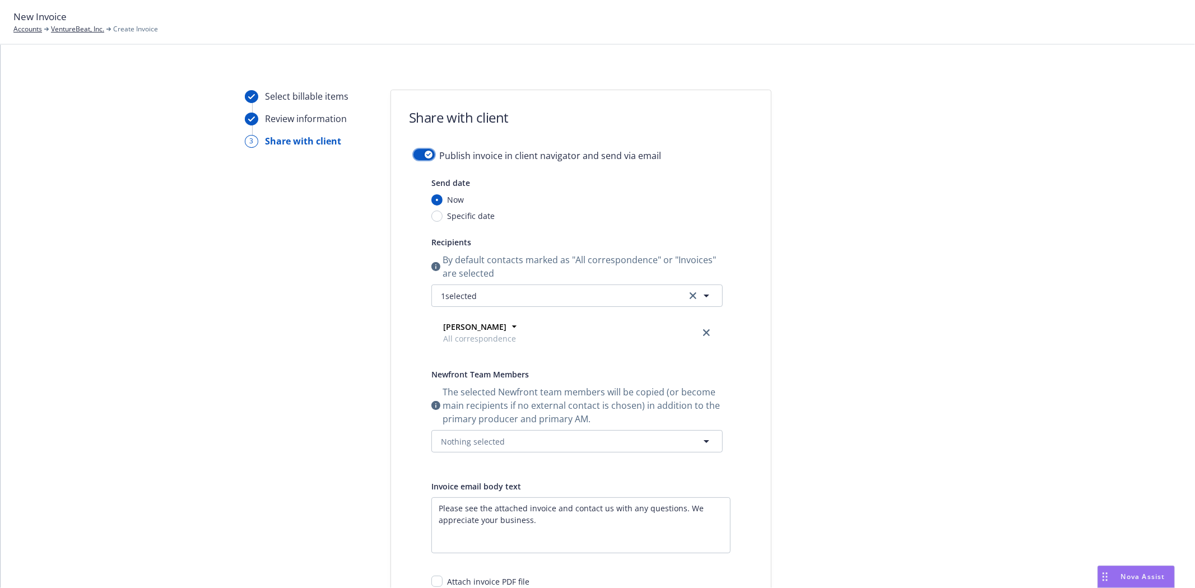
click at [418, 152] on button "button" at bounding box center [423, 154] width 21 height 11
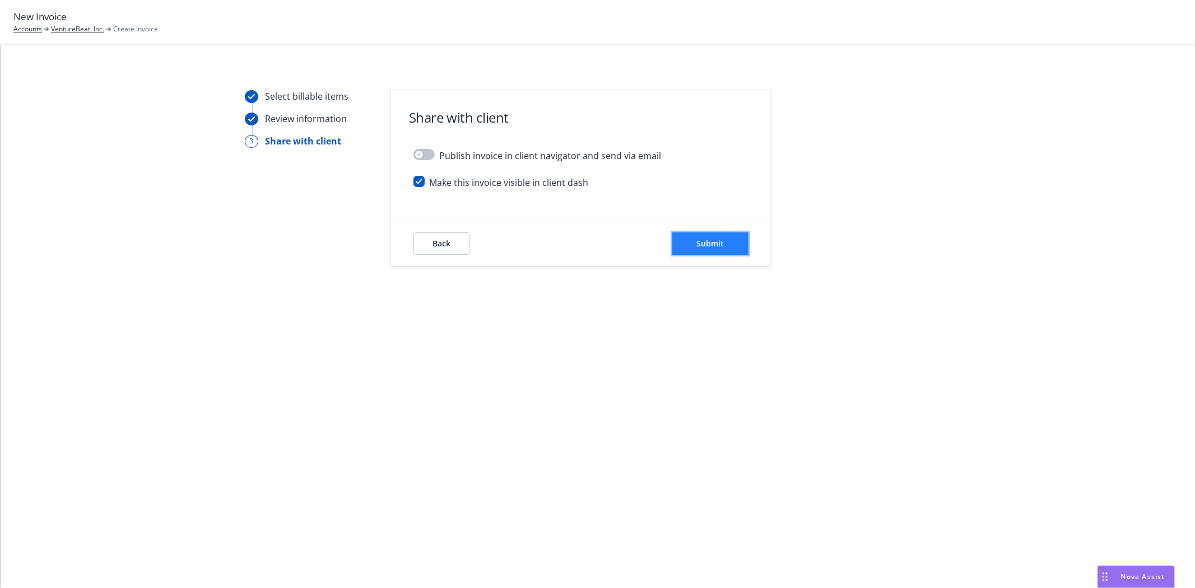
click at [717, 246] on span "Submit" at bounding box center [710, 243] width 27 height 11
